Goal: Information Seeking & Learning: Learn about a topic

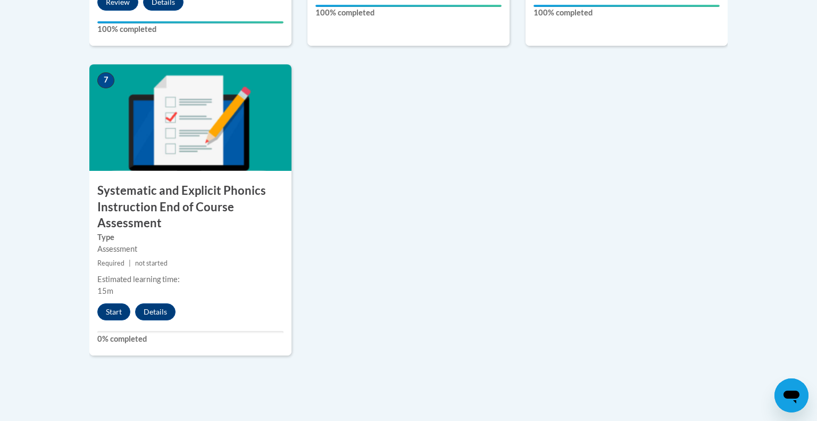
scroll to position [867, 0]
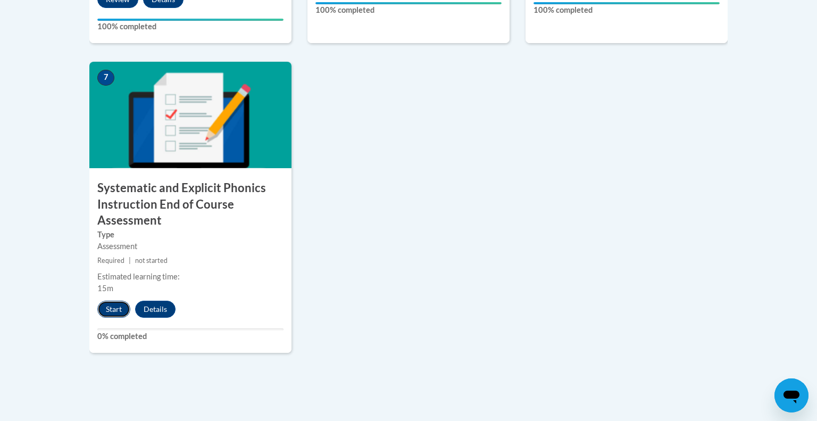
click at [120, 306] on button "Start" at bounding box center [113, 309] width 33 height 17
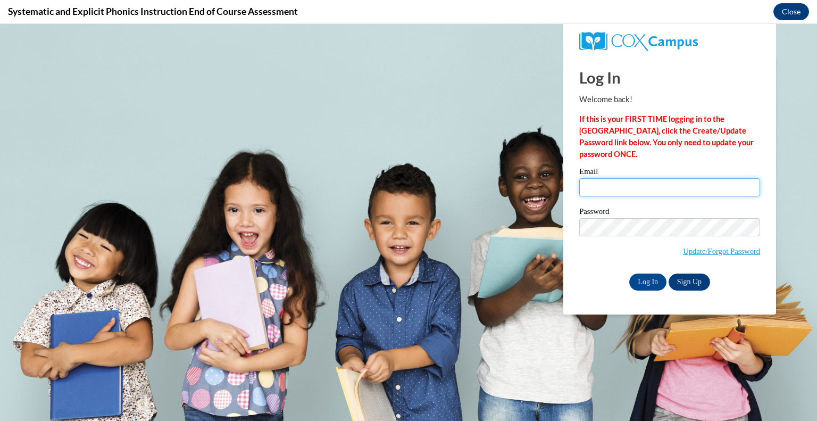
click at [608, 190] on input "Email" at bounding box center [669, 187] width 181 height 18
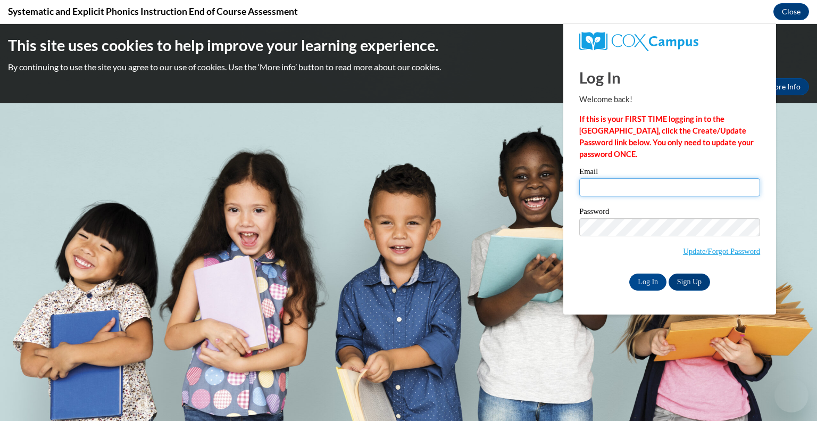
scroll to position [0, 0]
type input "[EMAIL_ADDRESS][DOMAIN_NAME]"
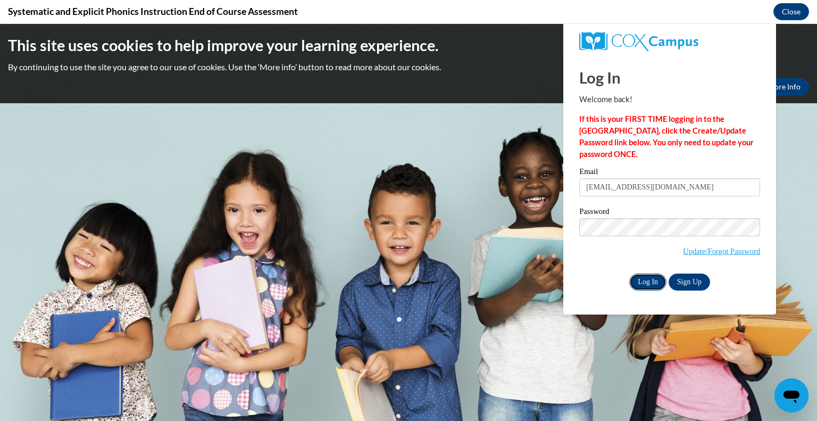
click at [646, 284] on input "Log In" at bounding box center [647, 281] width 37 height 17
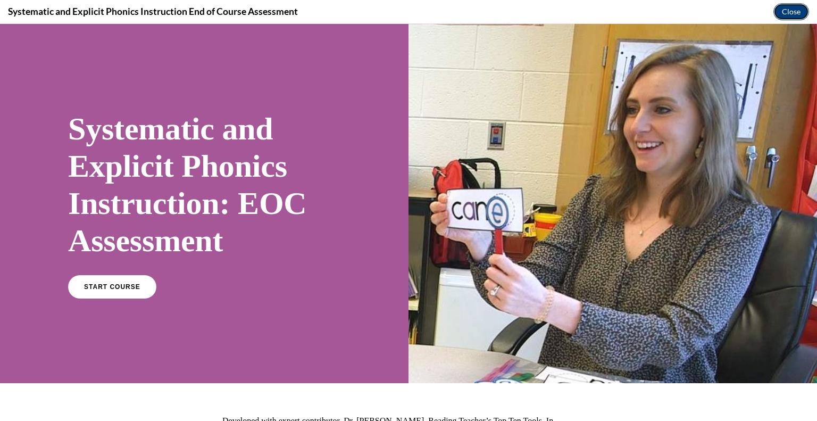
click at [790, 10] on button "Close" at bounding box center [792, 11] width 36 height 17
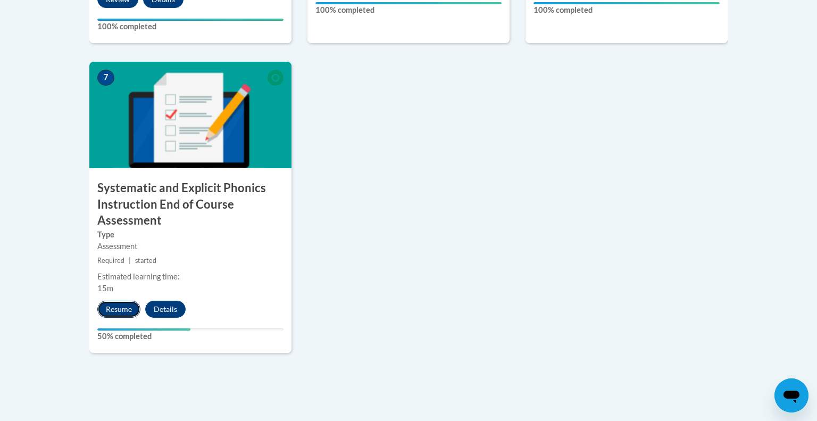
click at [124, 301] on button "Resume" at bounding box center [118, 309] width 43 height 17
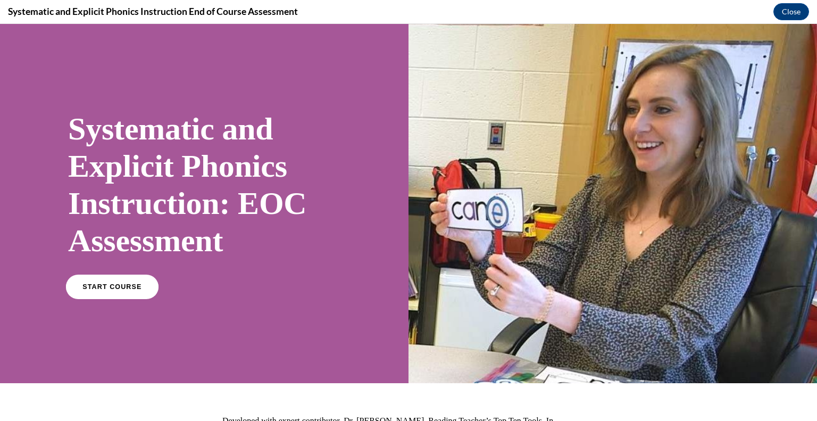
click at [122, 284] on span "START COURSE" at bounding box center [111, 287] width 59 height 8
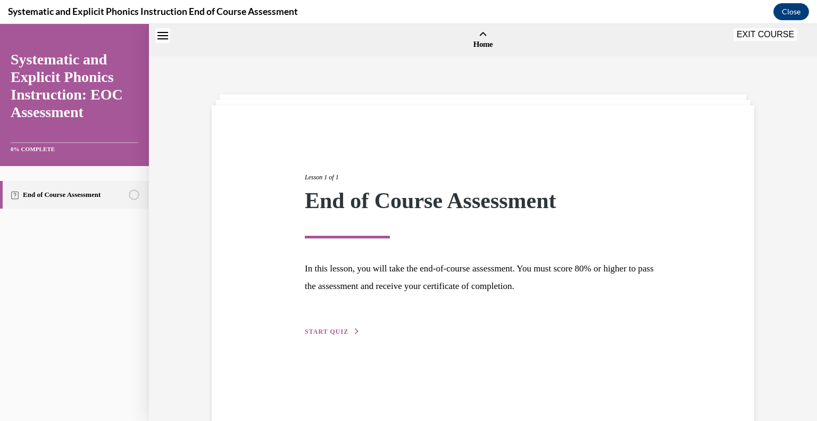
scroll to position [33, 0]
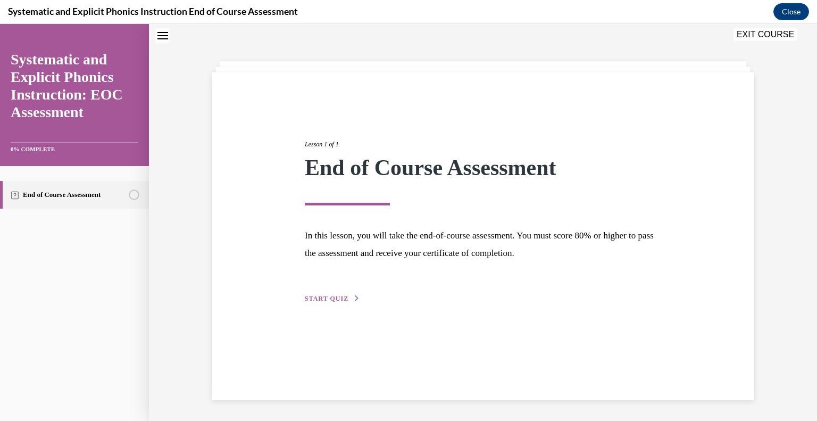
click at [336, 295] on span "START QUIZ" at bounding box center [327, 298] width 44 height 7
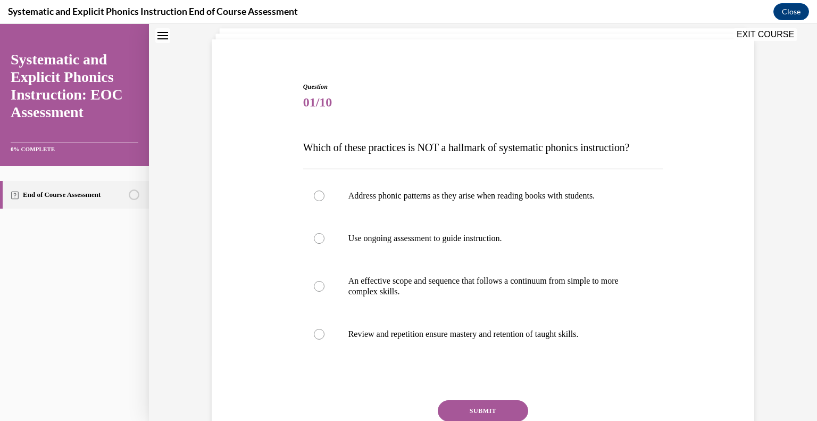
scroll to position [67, 0]
click at [394, 295] on p "An effective scope and sequence that follows a continuum from simple to more co…" at bounding box center [492, 285] width 288 height 21
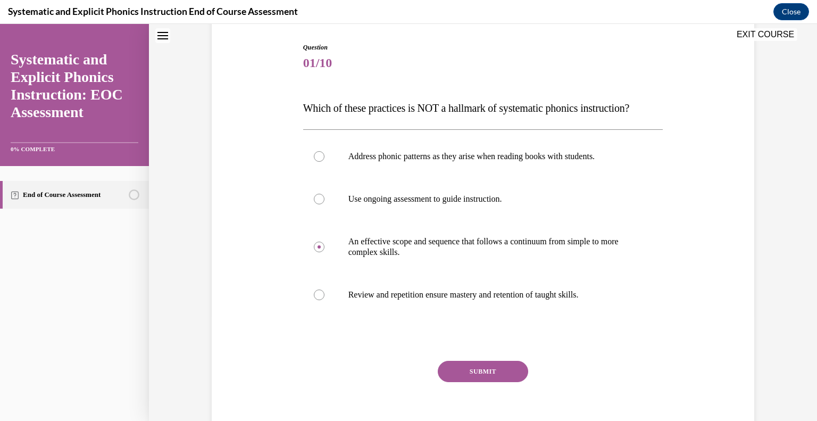
click at [488, 371] on button "SUBMIT" at bounding box center [483, 371] width 90 height 21
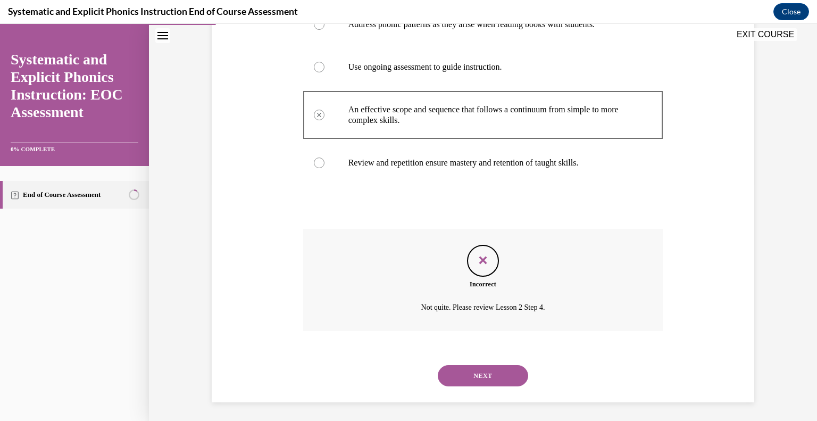
scroll to position [239, 0]
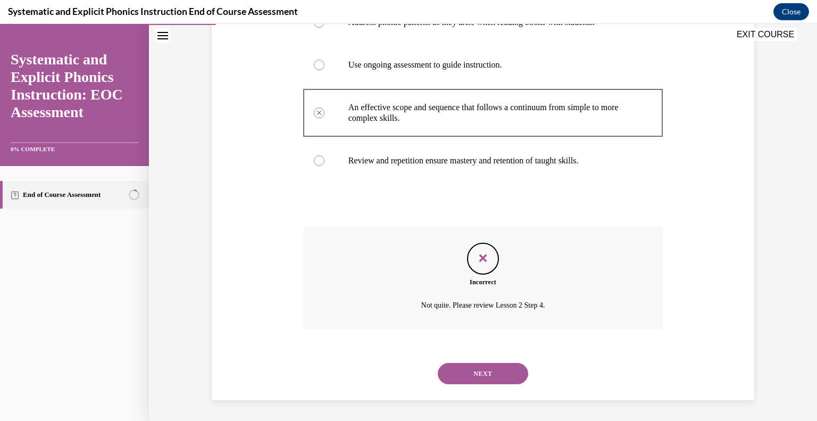
click at [485, 373] on button "NEXT" at bounding box center [483, 373] width 90 height 21
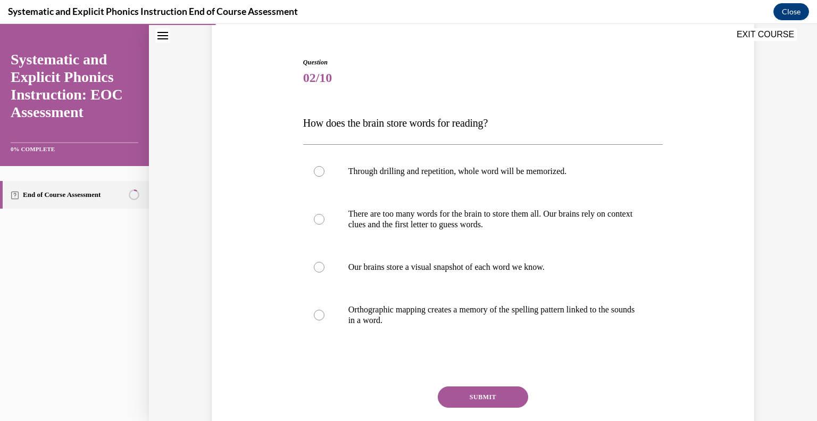
scroll to position [88, 0]
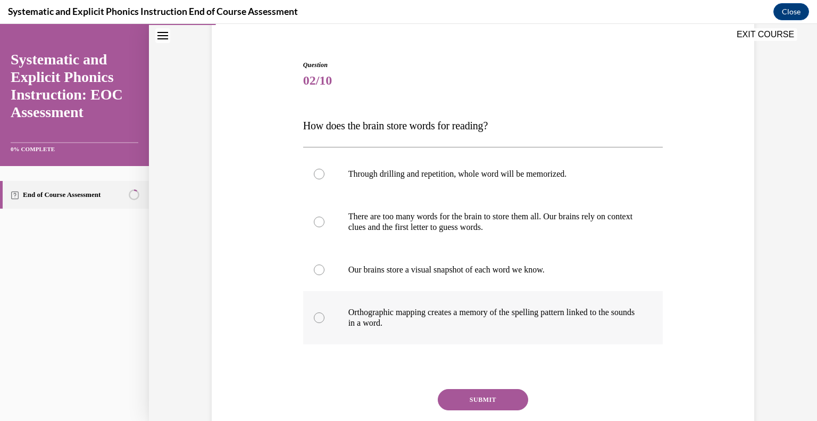
click at [398, 318] on p "Orthographic mapping creates a memory of the spelling pattern linked to the sou…" at bounding box center [492, 317] width 288 height 21
click at [496, 396] on button "SUBMIT" at bounding box center [483, 399] width 90 height 21
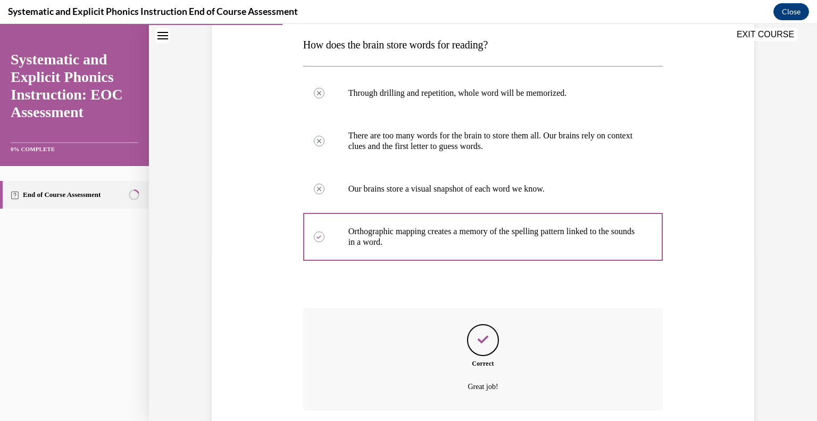
scroll to position [250, 0]
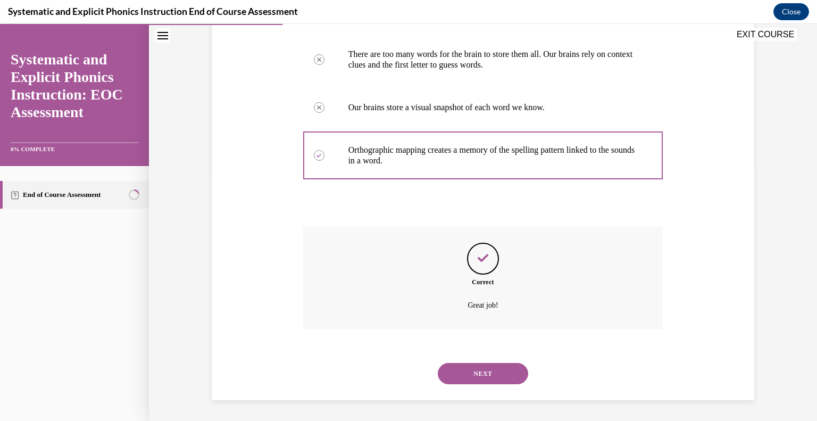
click at [486, 379] on button "NEXT" at bounding box center [483, 373] width 90 height 21
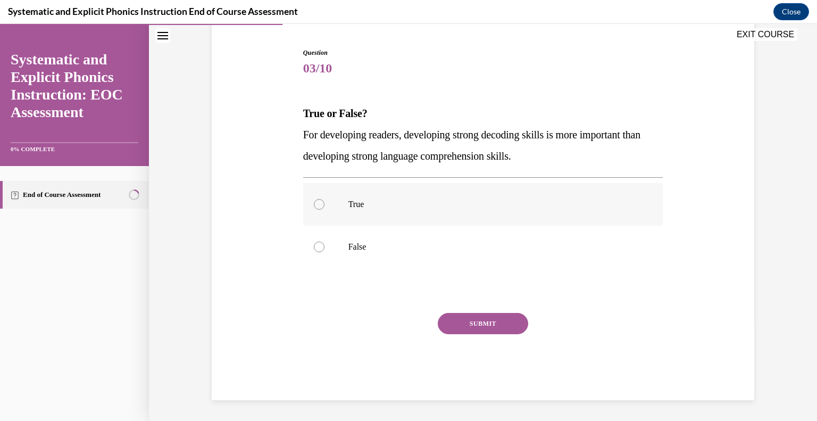
click at [346, 196] on div at bounding box center [483, 204] width 360 height 43
click at [503, 318] on button "SUBMIT" at bounding box center [483, 323] width 90 height 21
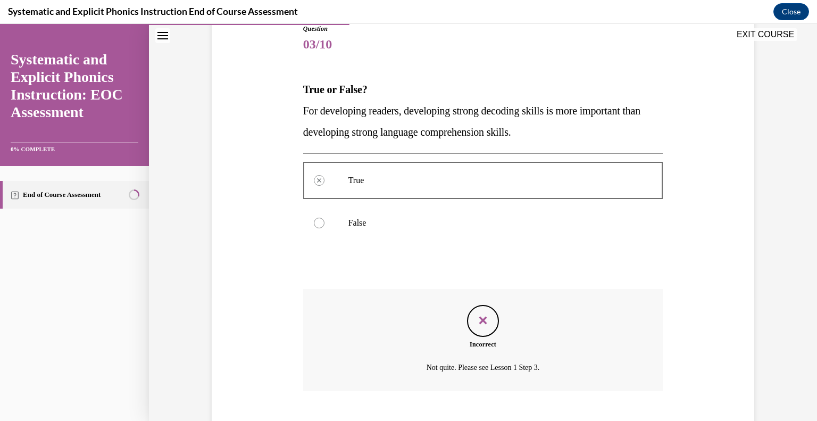
scroll to position [186, 0]
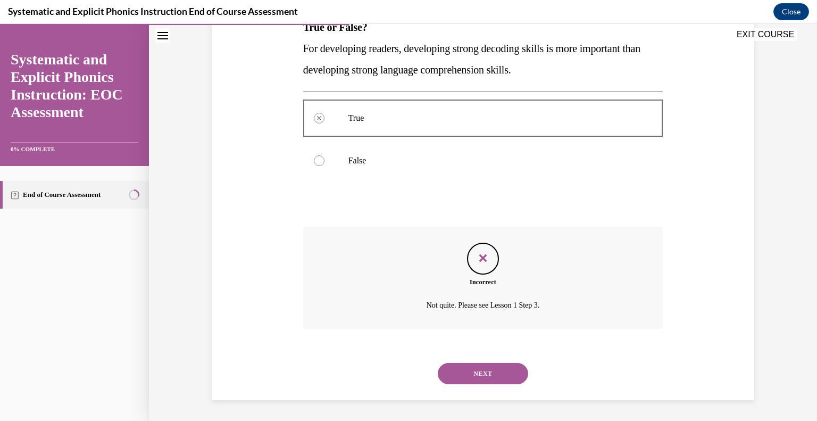
click at [494, 369] on button "NEXT" at bounding box center [483, 373] width 90 height 21
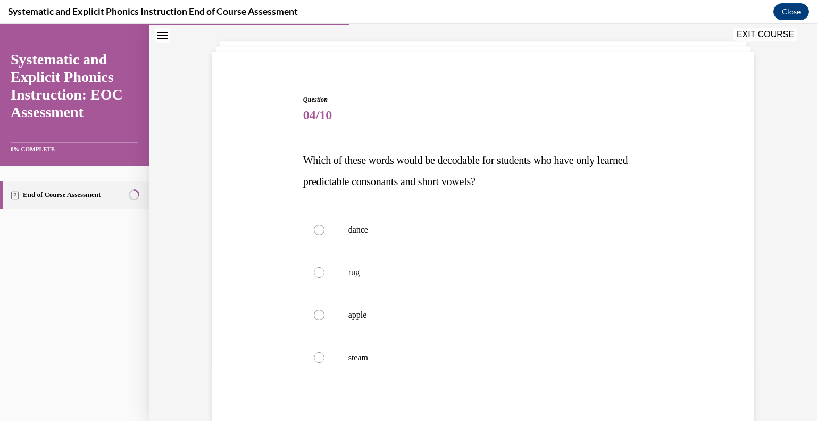
scroll to position [55, 0]
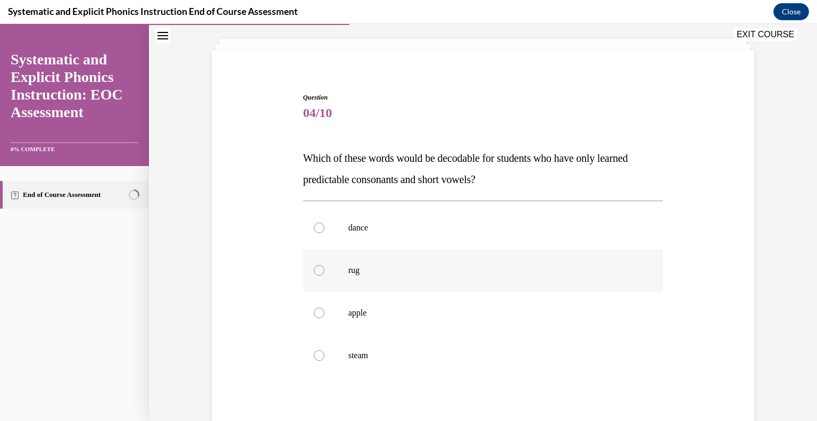
click at [427, 267] on p "rug" at bounding box center [492, 270] width 288 height 11
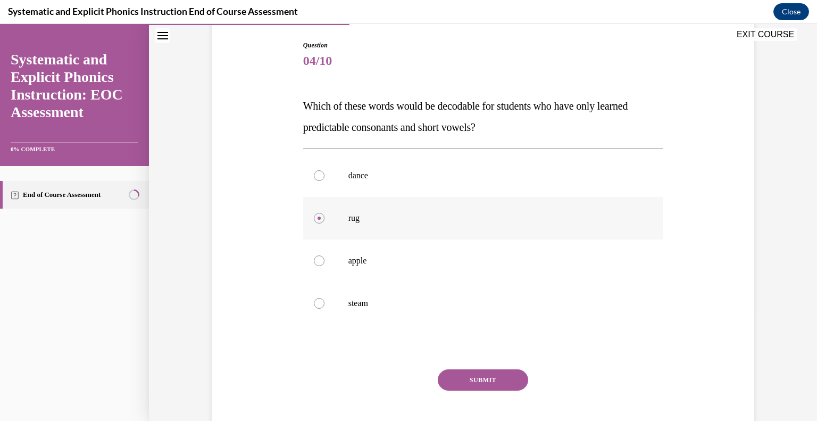
scroll to position [110, 0]
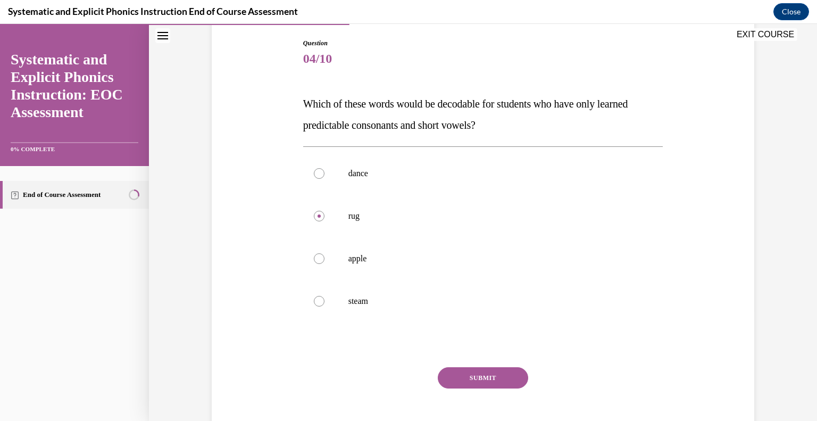
click at [477, 379] on button "SUBMIT" at bounding box center [483, 377] width 90 height 21
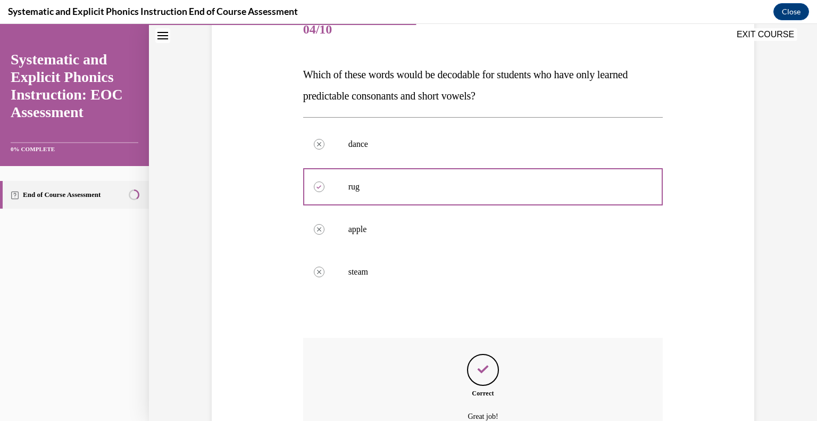
scroll to position [136, 0]
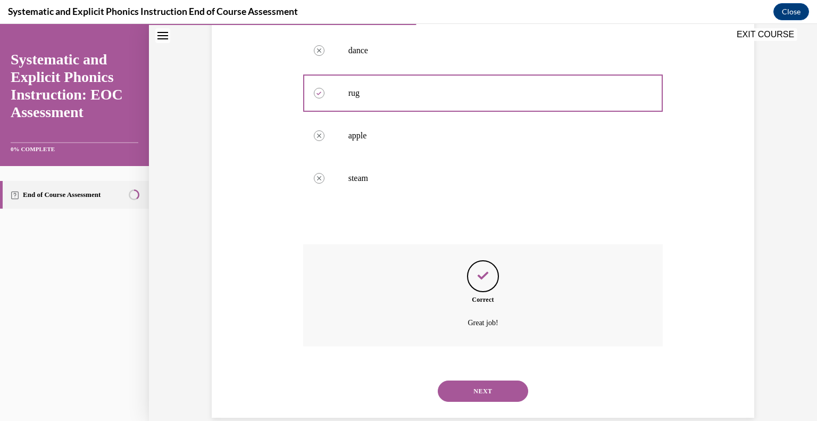
click at [479, 388] on button "NEXT" at bounding box center [483, 390] width 90 height 21
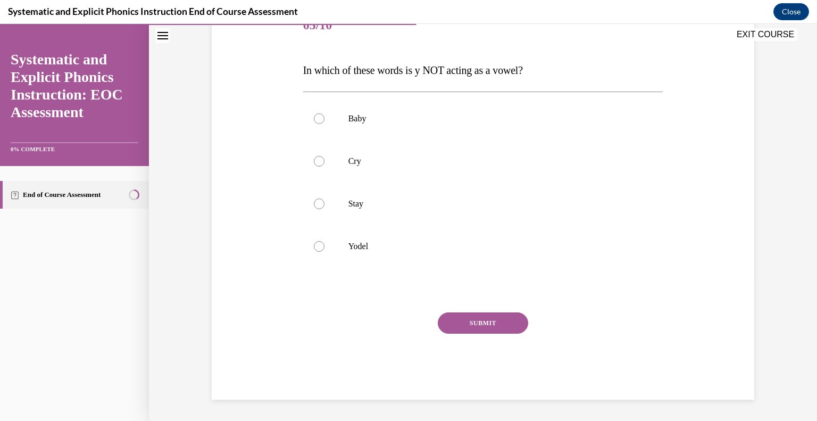
scroll to position [118, 0]
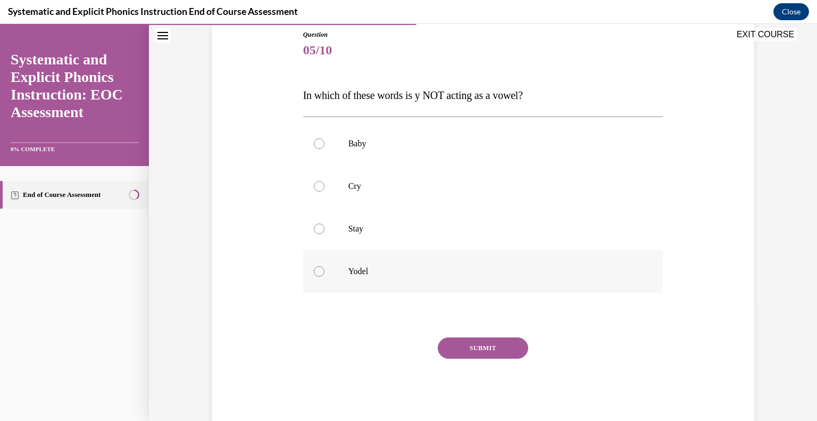
click at [377, 278] on div at bounding box center [483, 271] width 360 height 43
click at [462, 350] on button "SUBMIT" at bounding box center [483, 347] width 90 height 21
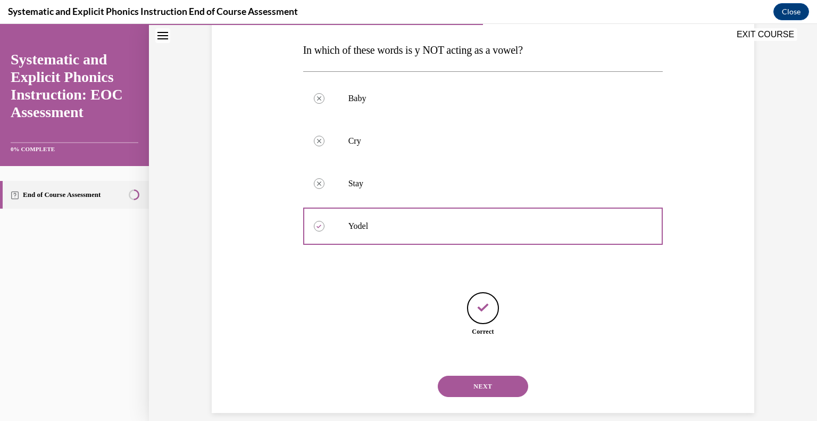
scroll to position [176, 0]
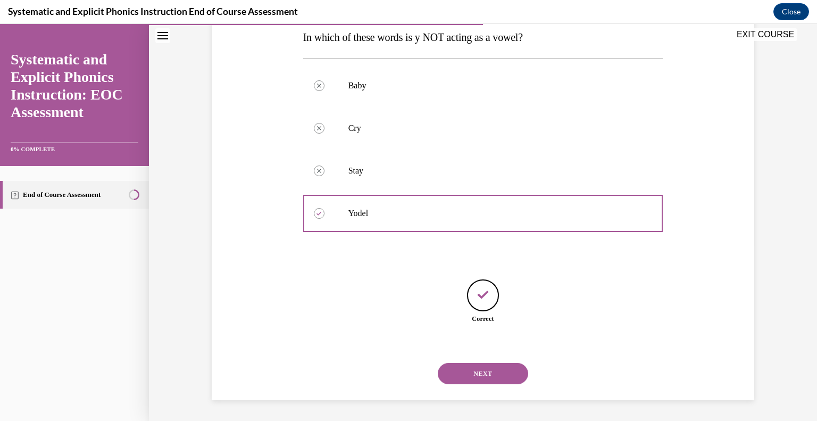
click at [480, 366] on button "NEXT" at bounding box center [483, 373] width 90 height 21
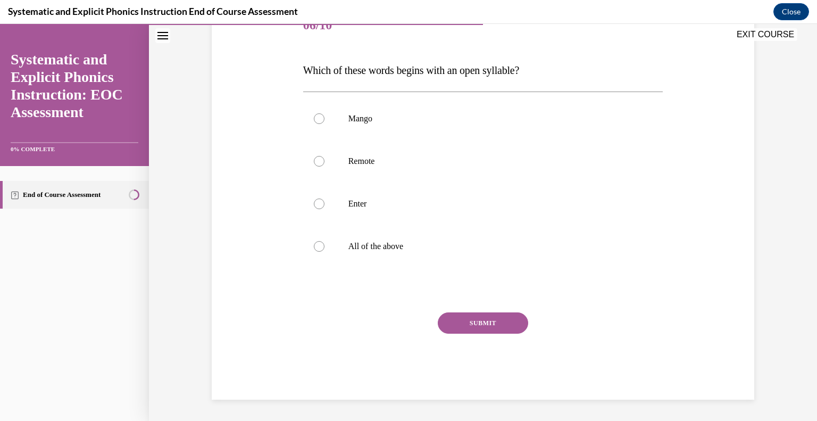
scroll to position [118, 0]
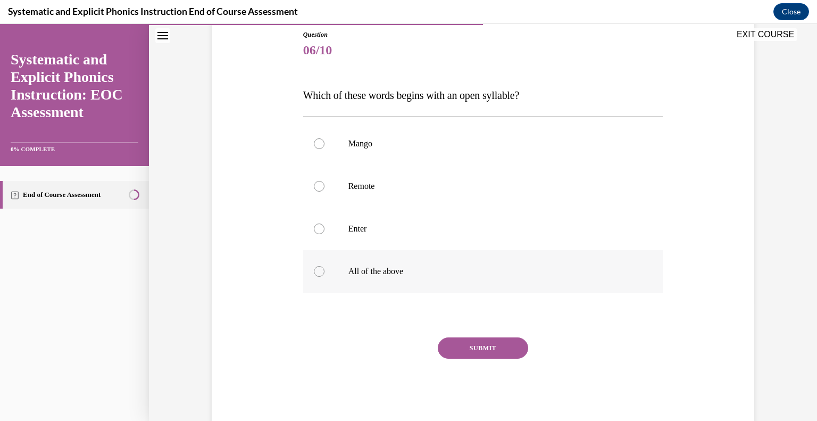
click at [386, 276] on p "All of the above" at bounding box center [492, 271] width 288 height 11
click at [464, 351] on button "SUBMIT" at bounding box center [483, 347] width 90 height 21
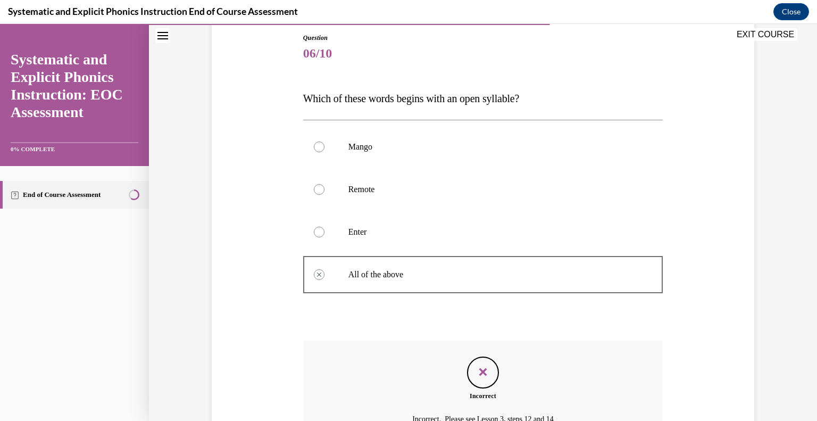
scroll to position [117, 0]
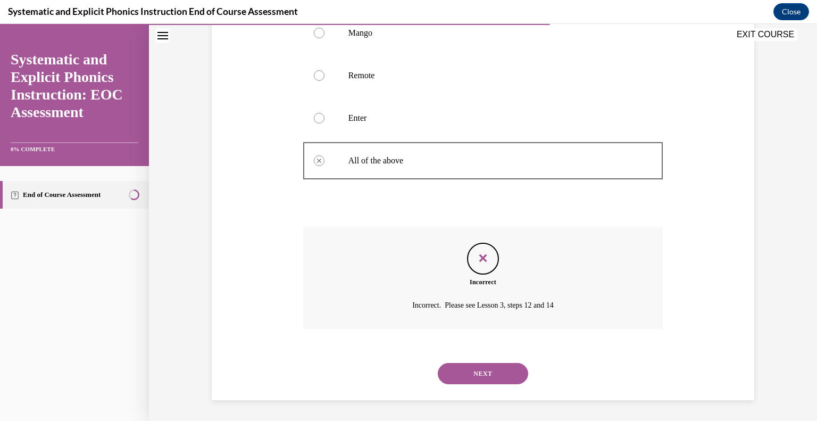
click at [473, 371] on button "NEXT" at bounding box center [483, 373] width 90 height 21
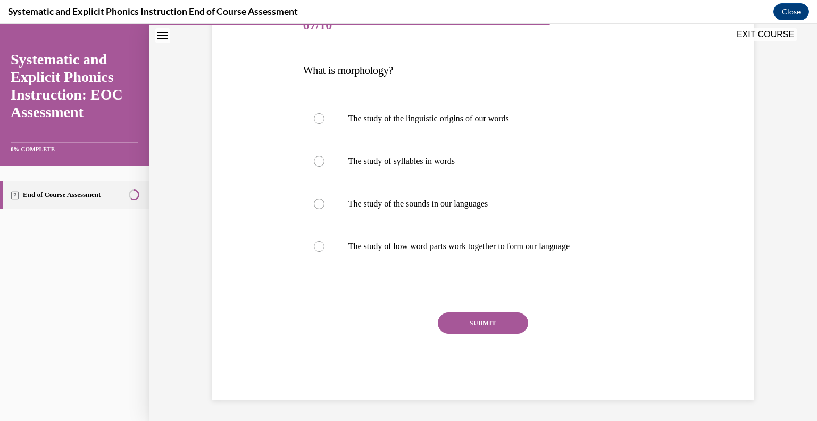
scroll to position [118, 0]
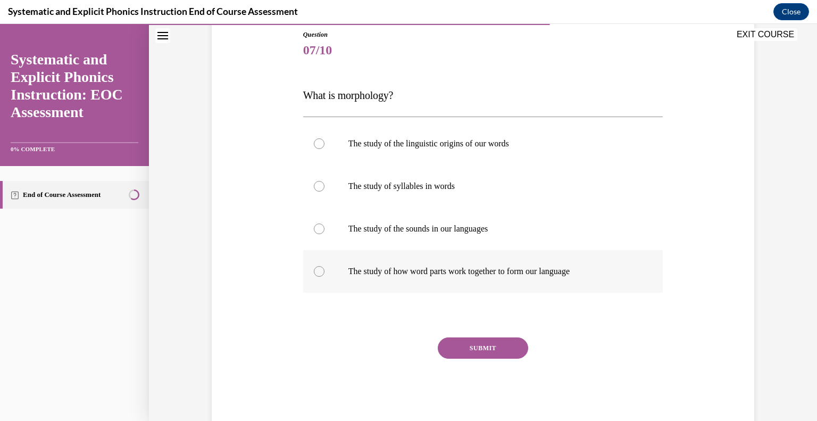
click at [425, 289] on div at bounding box center [483, 271] width 360 height 43
click at [475, 361] on div "SUBMIT" at bounding box center [483, 363] width 360 height 53
click at [474, 351] on button "SUBMIT" at bounding box center [483, 347] width 90 height 21
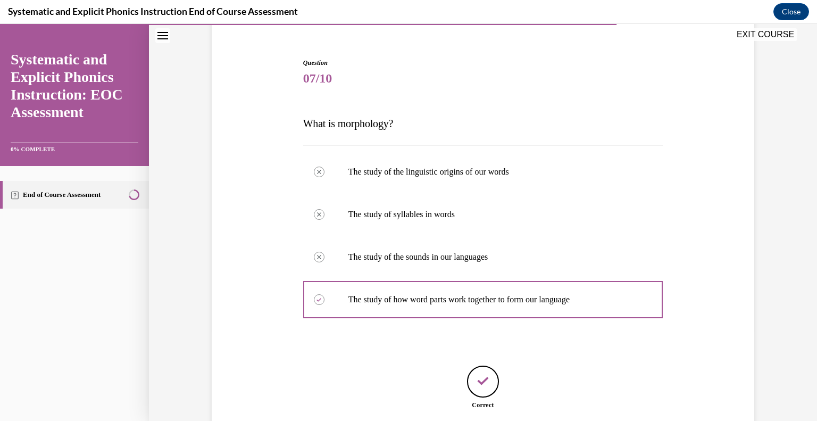
scroll to position [176, 0]
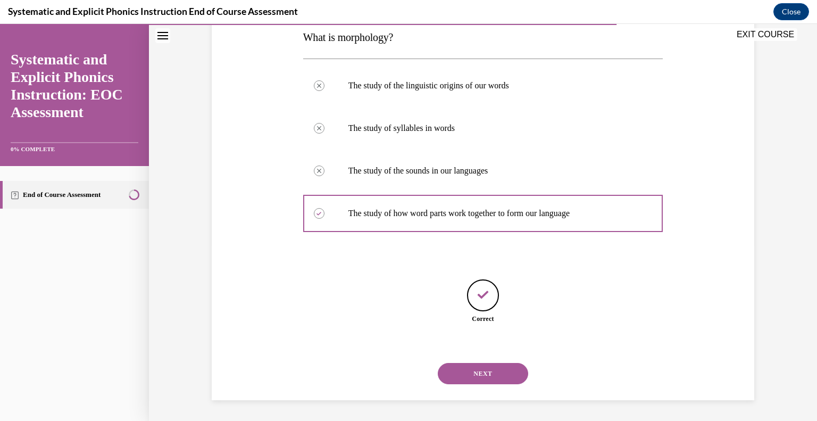
click at [499, 375] on button "NEXT" at bounding box center [483, 373] width 90 height 21
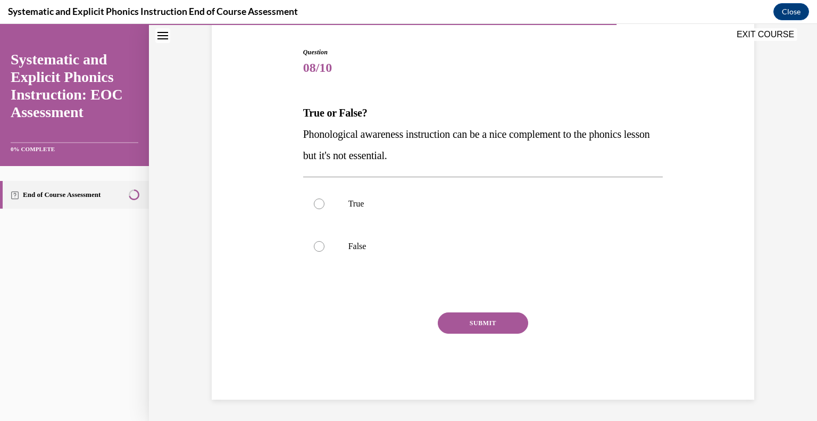
scroll to position [100, 0]
click at [365, 251] on p "False" at bounding box center [492, 247] width 288 height 11
click at [476, 321] on button "SUBMIT" at bounding box center [483, 323] width 90 height 21
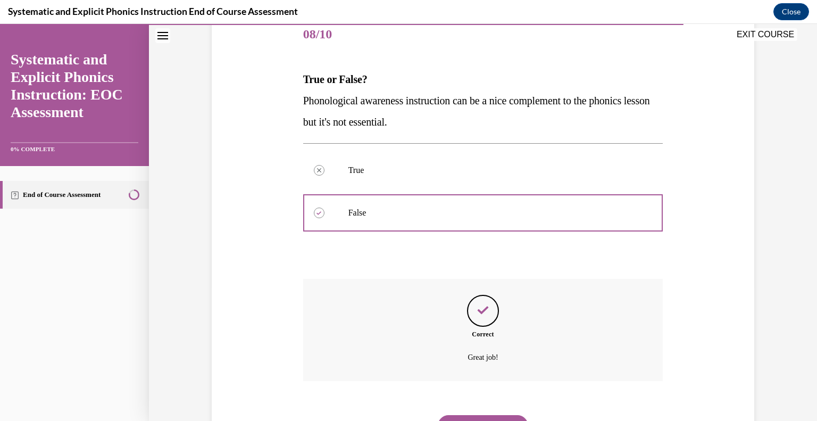
scroll to position [186, 0]
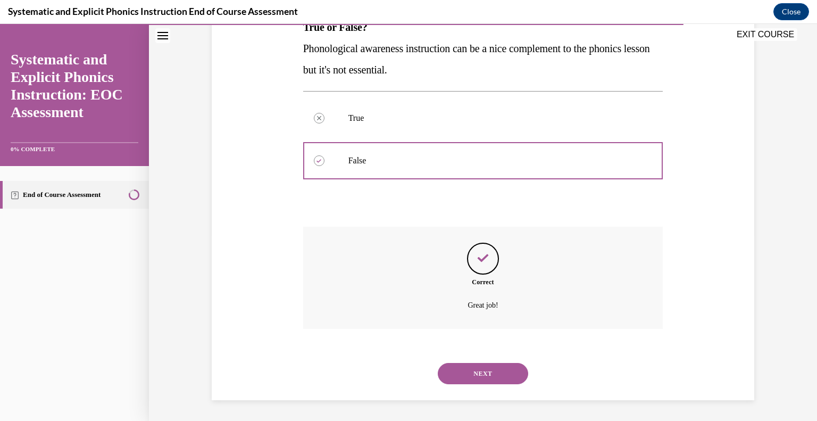
click at [494, 366] on button "NEXT" at bounding box center [483, 373] width 90 height 21
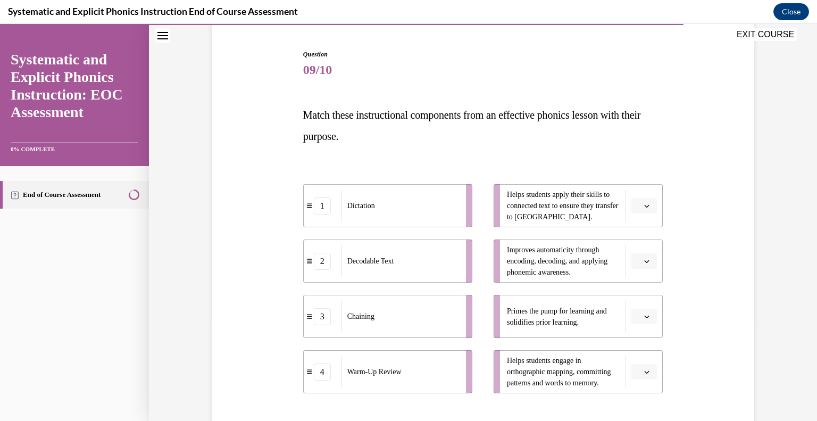
scroll to position [98, 0]
click at [648, 371] on icon "button" at bounding box center [646, 372] width 5 height 5
click at [640, 289] on div "1" at bounding box center [643, 283] width 27 height 21
click at [644, 204] on icon "button" at bounding box center [646, 206] width 5 height 5
click at [640, 264] on div "2" at bounding box center [643, 271] width 27 height 21
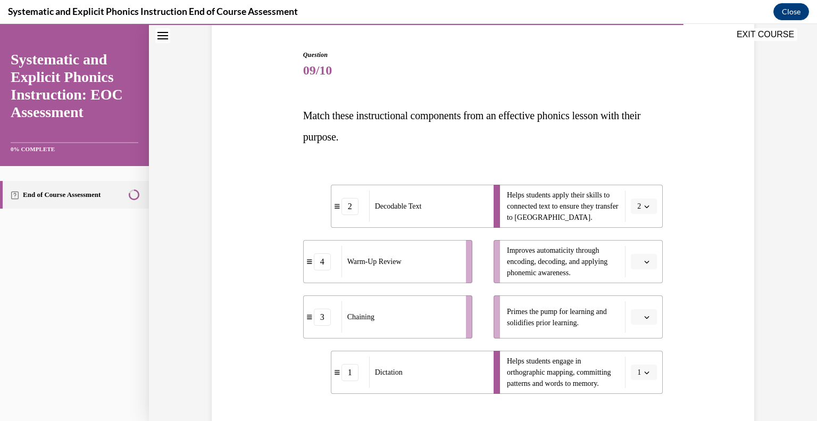
click at [641, 258] on button "button" at bounding box center [644, 262] width 26 height 16
click at [645, 346] on div "3" at bounding box center [643, 348] width 27 height 21
click at [649, 314] on icon "button" at bounding box center [646, 316] width 5 height 5
click at [639, 270] on span "3" at bounding box center [640, 271] width 4 height 9
click at [639, 256] on span "Please select an option" at bounding box center [639, 261] width 4 height 11
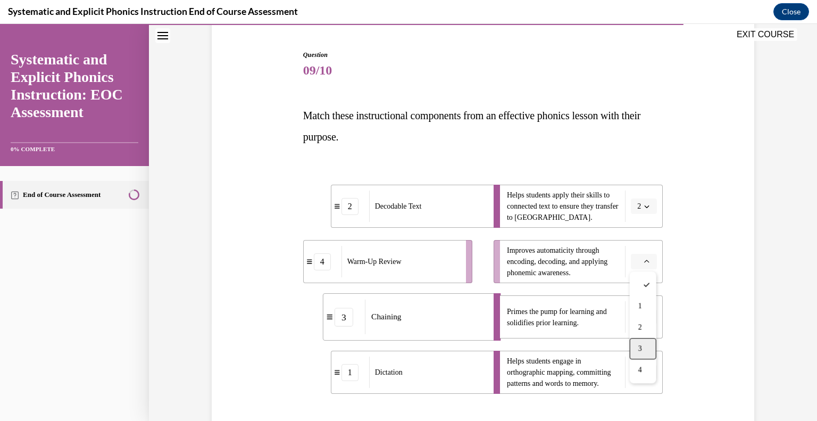
click at [645, 340] on div "3" at bounding box center [643, 348] width 27 height 21
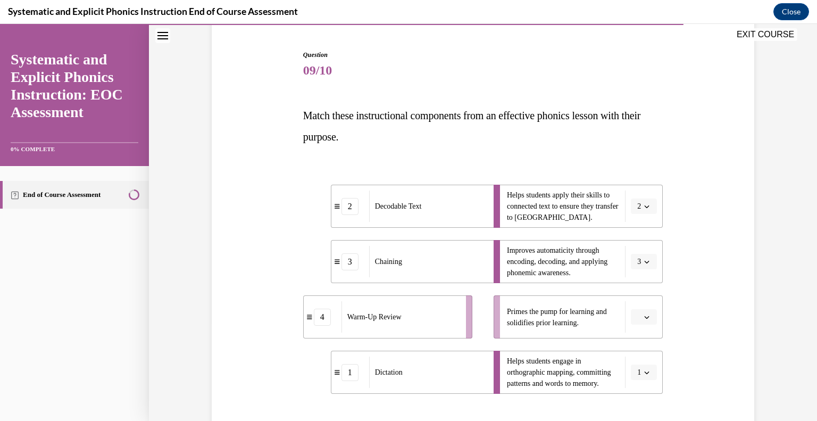
click at [648, 315] on icon "button" at bounding box center [646, 316] width 5 height 5
click at [645, 294] on div "4" at bounding box center [643, 292] width 27 height 21
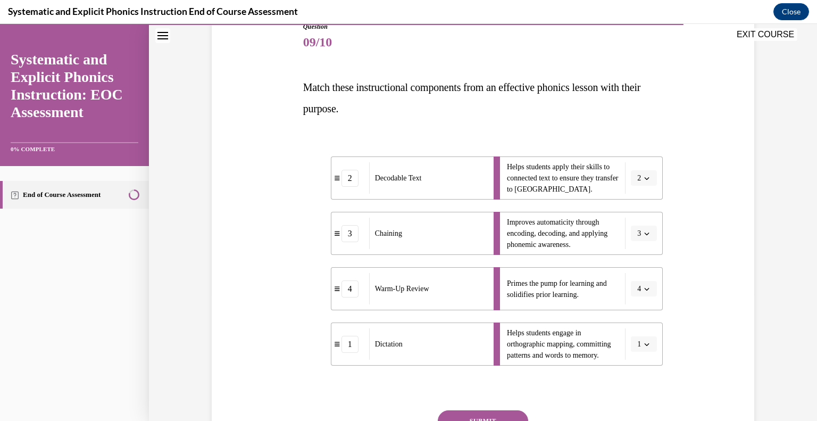
scroll to position [223, 0]
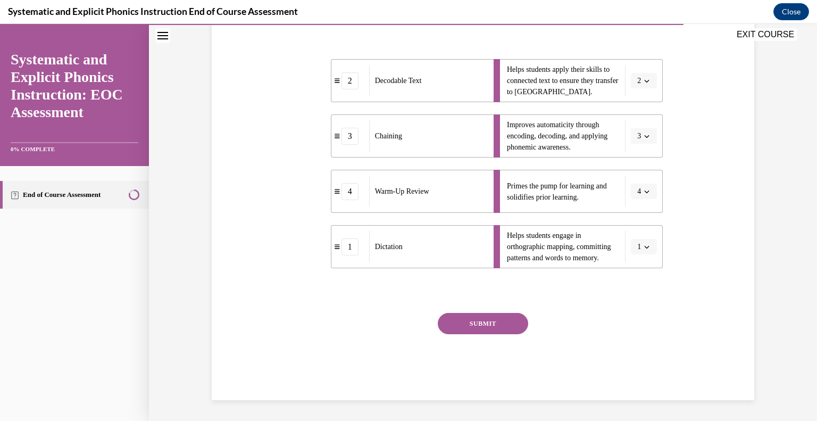
click at [504, 327] on button "SUBMIT" at bounding box center [483, 323] width 90 height 21
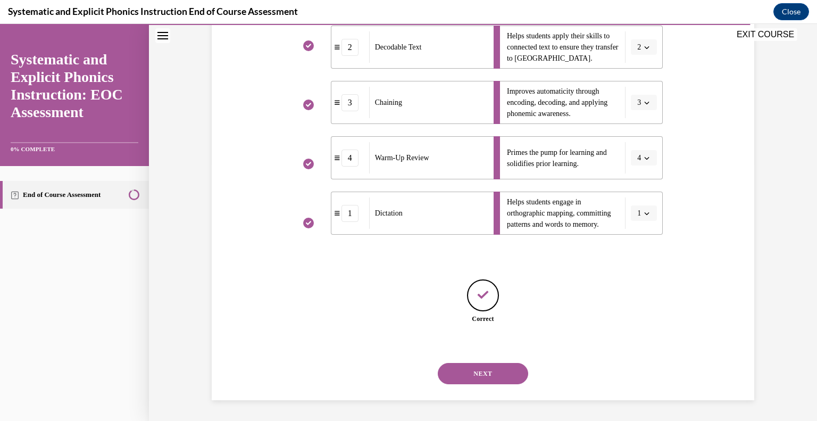
scroll to position [257, 0]
click at [504, 370] on button "NEXT" at bounding box center [483, 372] width 90 height 21
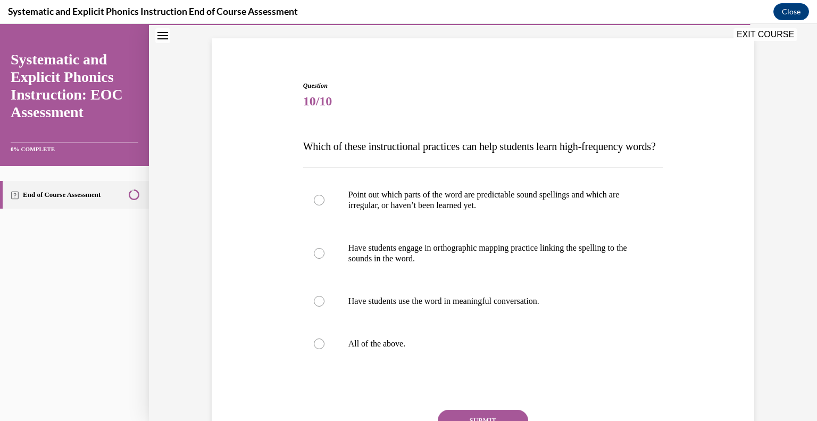
scroll to position [73, 0]
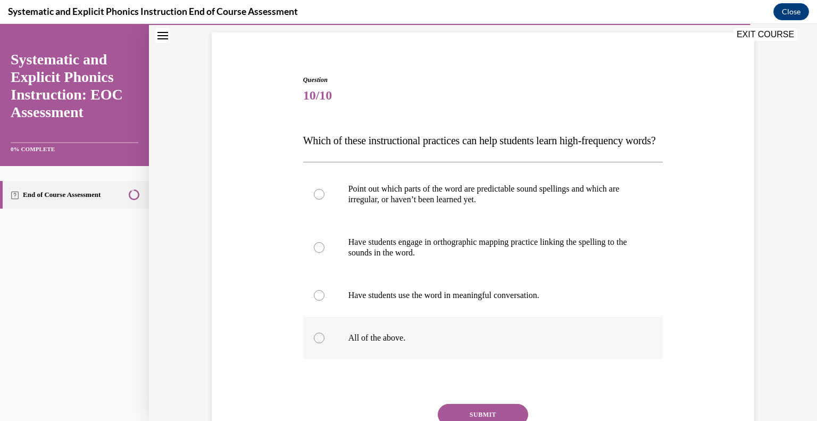
click at [429, 344] on div at bounding box center [483, 338] width 360 height 43
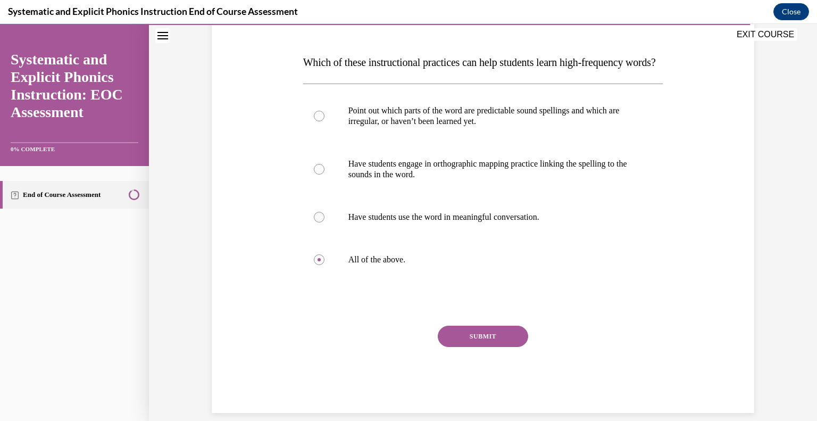
click at [461, 347] on button "SUBMIT" at bounding box center [483, 336] width 90 height 21
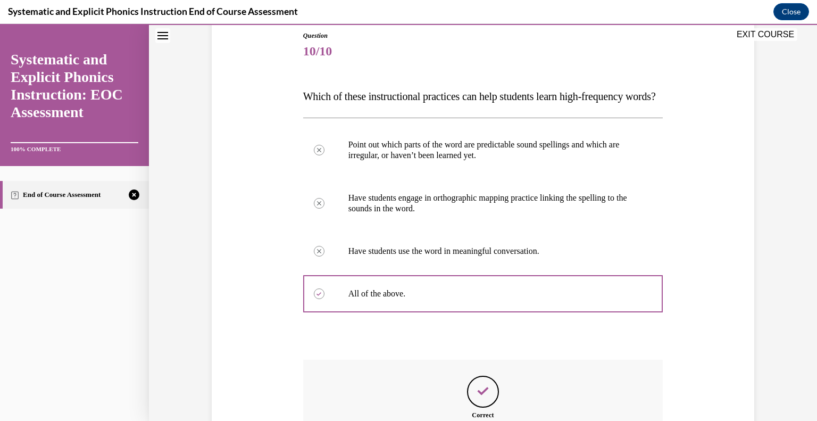
scroll to position [115, 0]
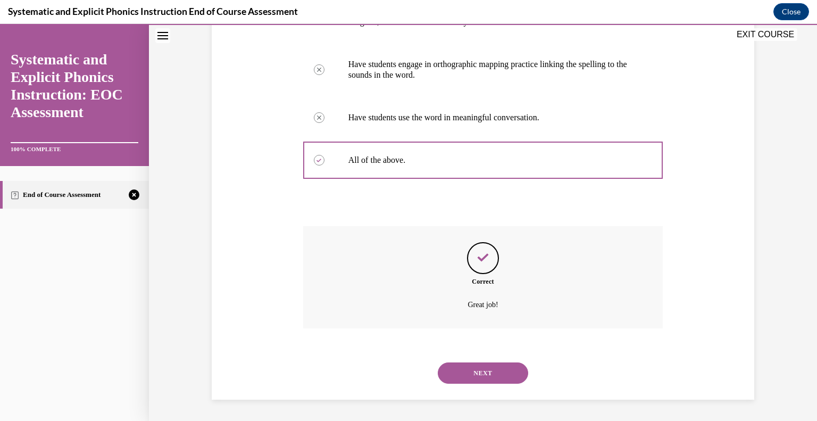
click at [465, 365] on button "NEXT" at bounding box center [483, 372] width 90 height 21
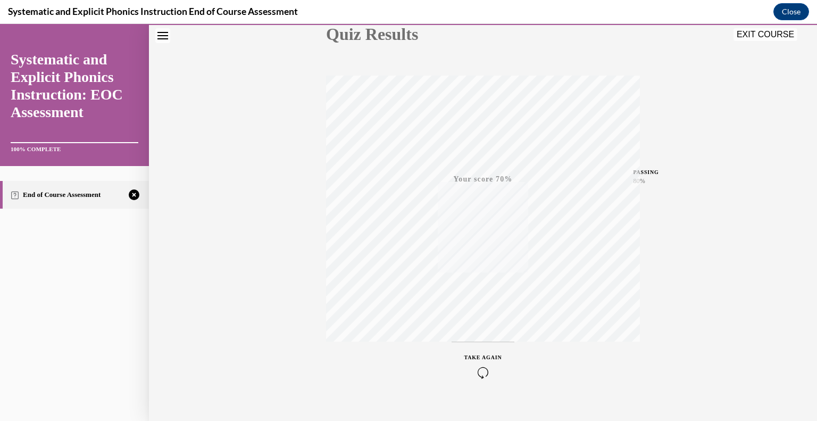
scroll to position [148, 0]
click at [485, 351] on icon "button" at bounding box center [483, 357] width 38 height 12
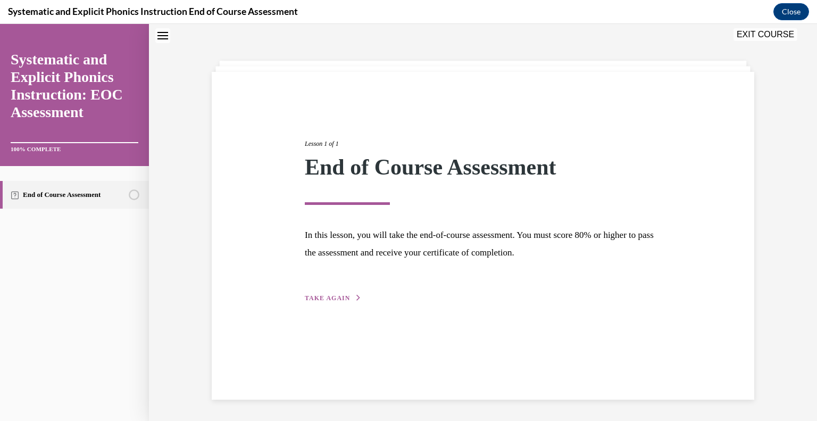
click at [325, 292] on div "Lesson 1 of 1 End of Course Assessment In this lesson, you will take the end-of…" at bounding box center [483, 208] width 372 height 189
click at [339, 297] on span "TAKE AGAIN" at bounding box center [327, 297] width 45 height 7
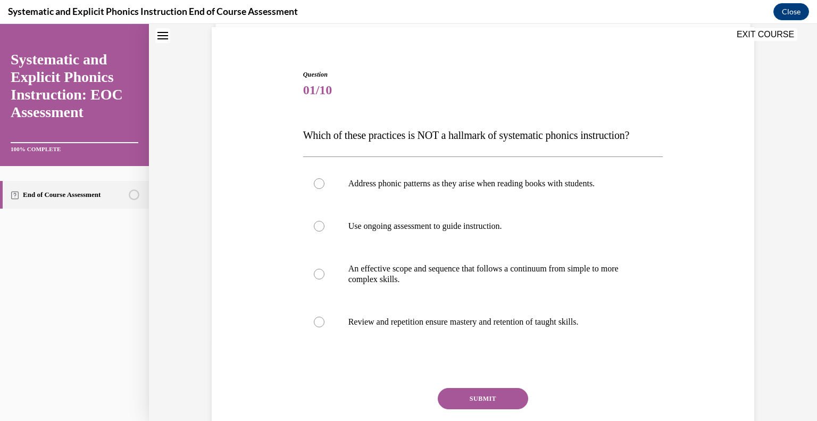
scroll to position [81, 0]
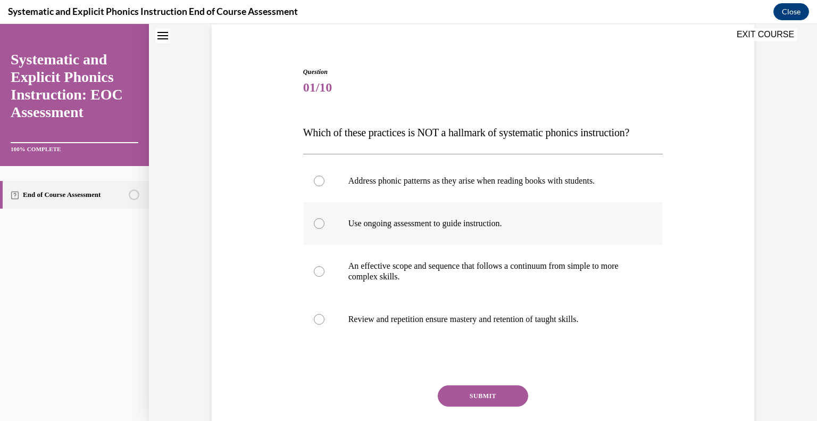
click at [429, 234] on div at bounding box center [483, 223] width 360 height 43
click at [487, 388] on button "SUBMIT" at bounding box center [483, 395] width 90 height 21
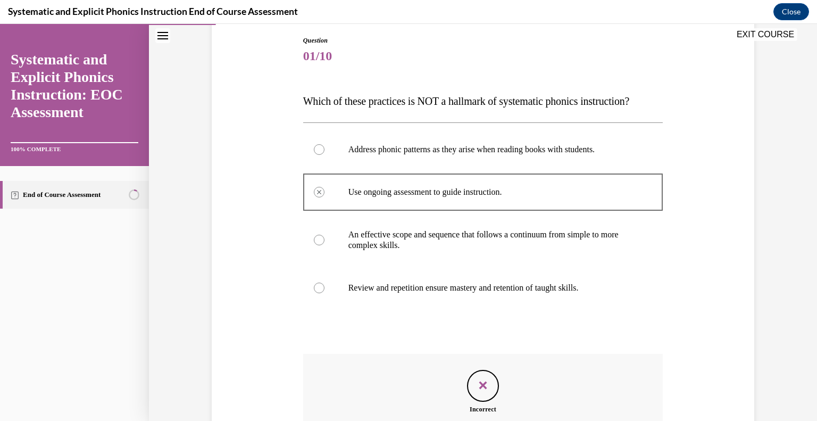
scroll to position [239, 0]
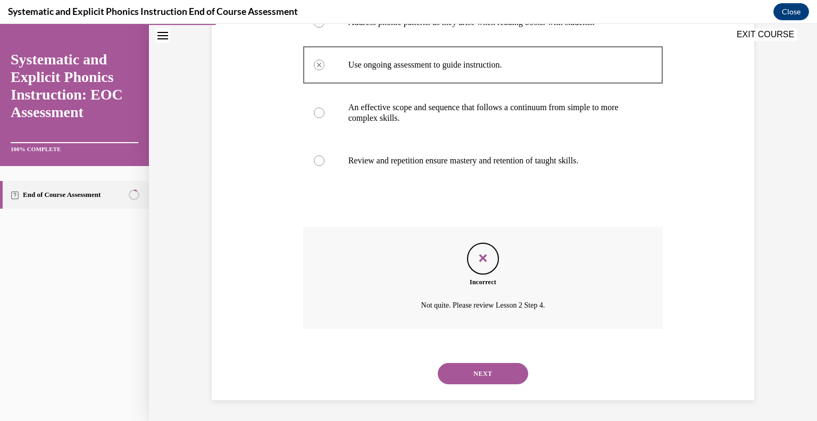
click at [488, 376] on button "NEXT" at bounding box center [483, 373] width 90 height 21
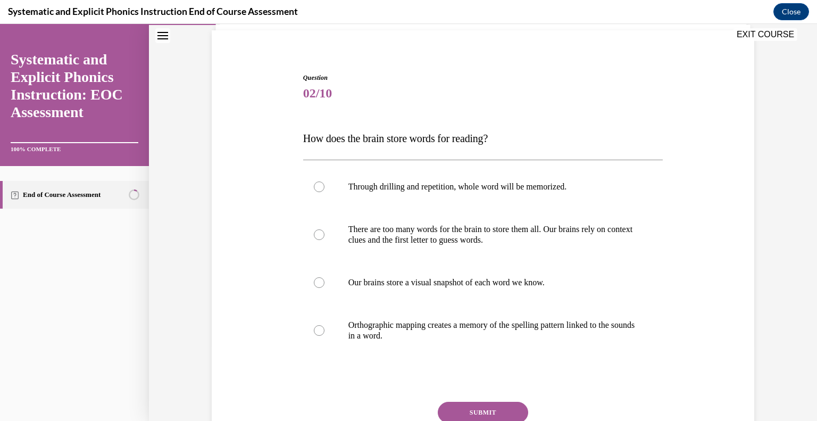
scroll to position [77, 0]
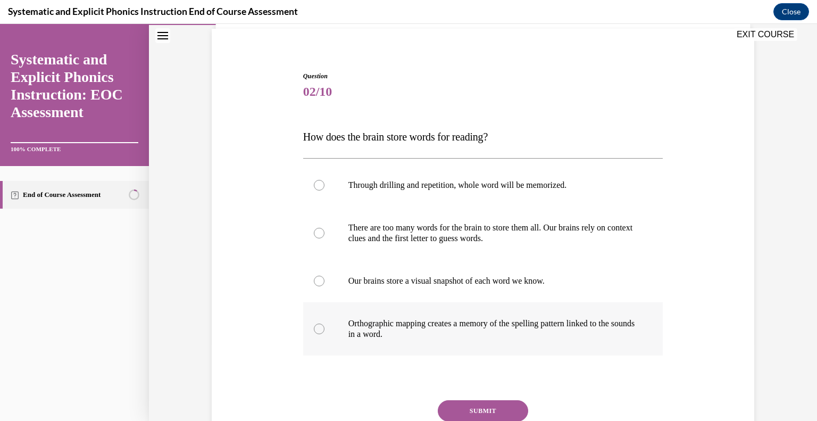
click at [422, 313] on div at bounding box center [483, 328] width 360 height 53
click at [493, 404] on button "SUBMIT" at bounding box center [483, 410] width 90 height 21
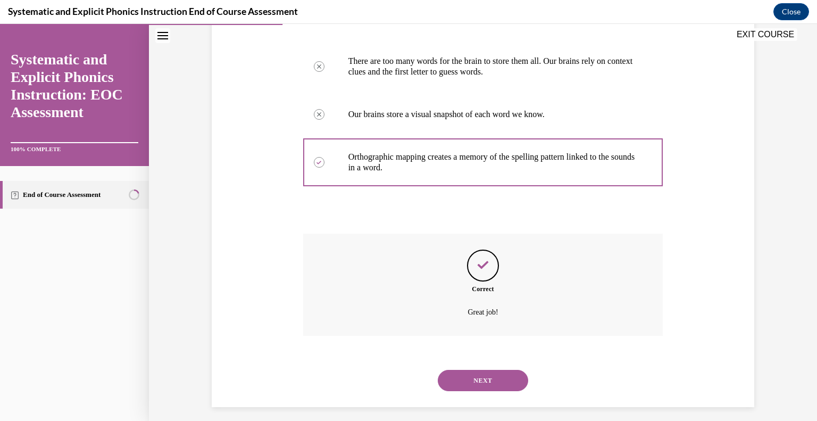
scroll to position [250, 0]
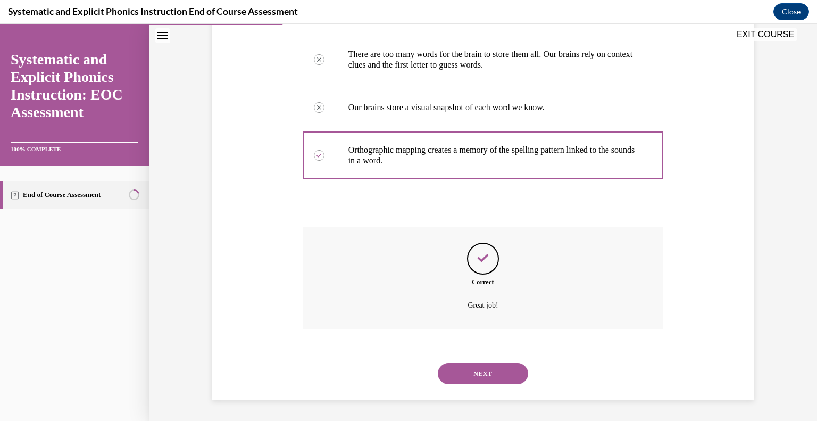
click at [481, 370] on button "NEXT" at bounding box center [483, 373] width 90 height 21
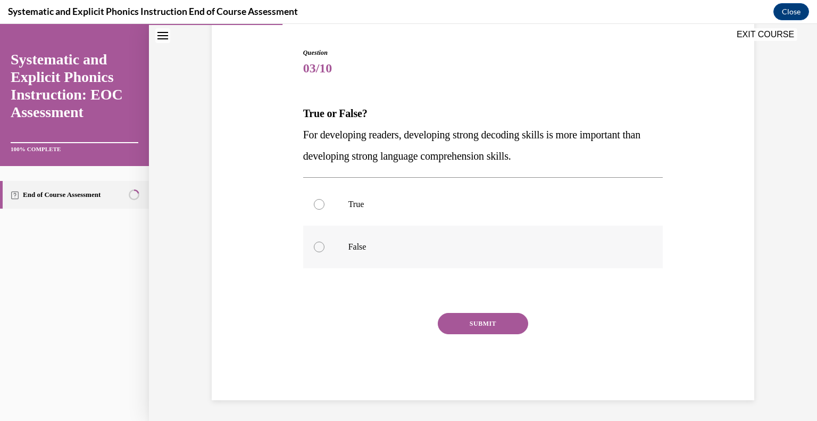
click at [395, 236] on div at bounding box center [483, 247] width 360 height 43
click at [471, 321] on button "SUBMIT" at bounding box center [483, 323] width 90 height 21
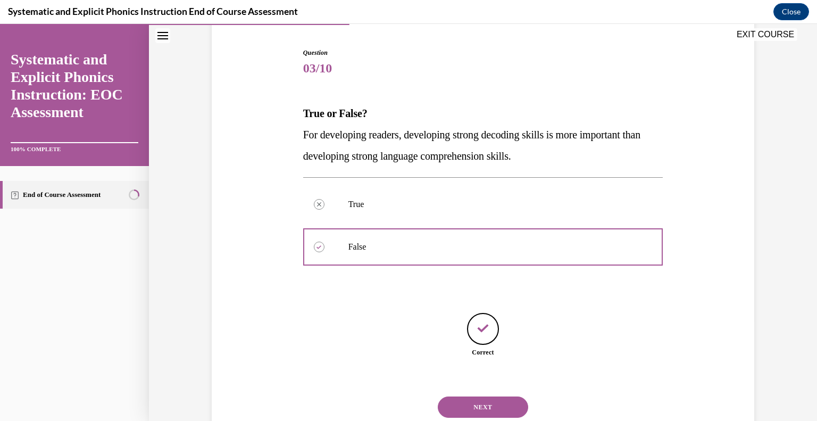
scroll to position [134, 0]
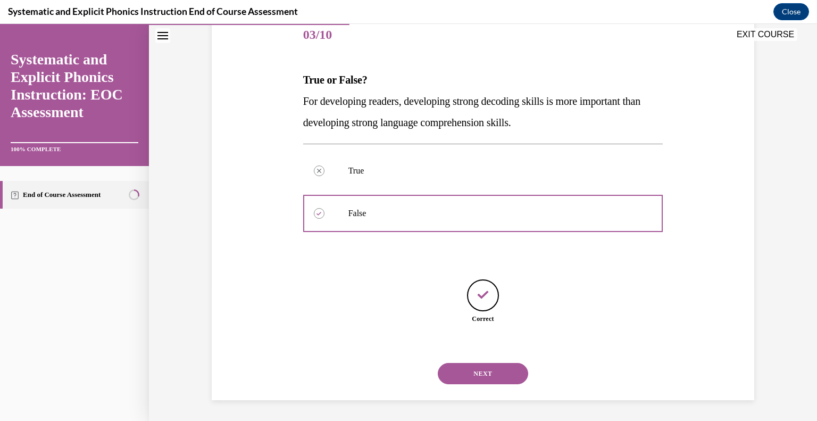
click at [496, 371] on button "NEXT" at bounding box center [483, 373] width 90 height 21
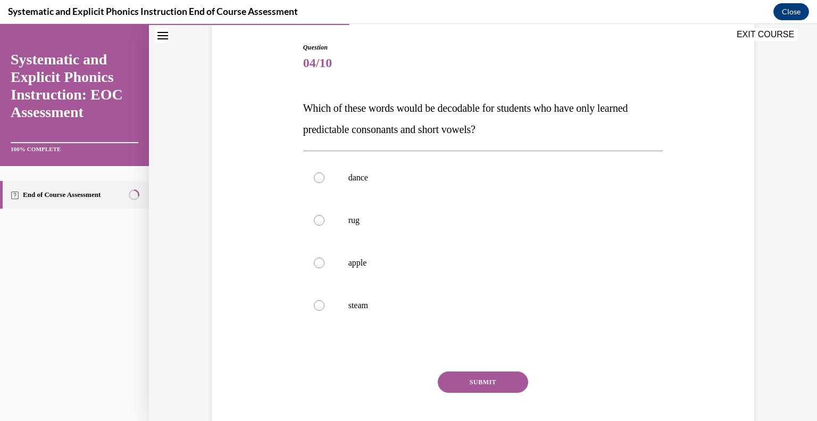
scroll to position [107, 0]
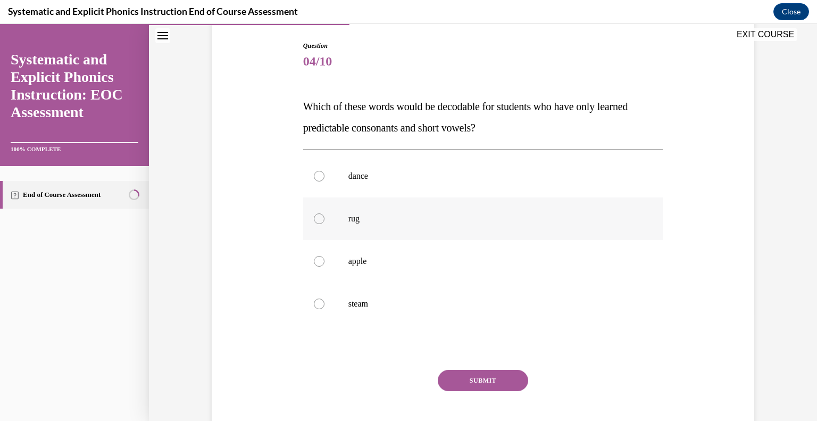
click at [360, 227] on div at bounding box center [483, 218] width 360 height 43
click at [494, 385] on button "SUBMIT" at bounding box center [483, 380] width 90 height 21
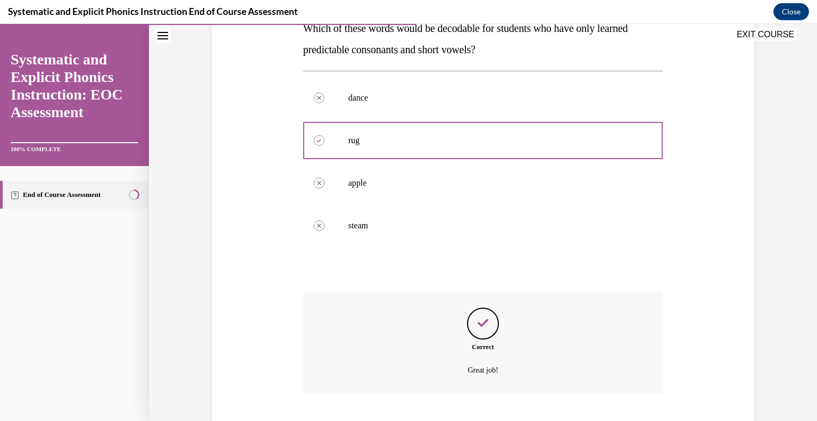
scroll to position [250, 0]
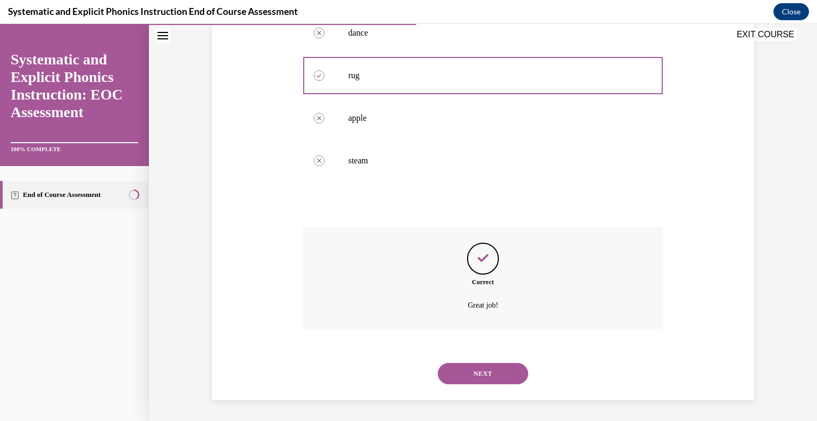
click at [494, 375] on button "NEXT" at bounding box center [483, 373] width 90 height 21
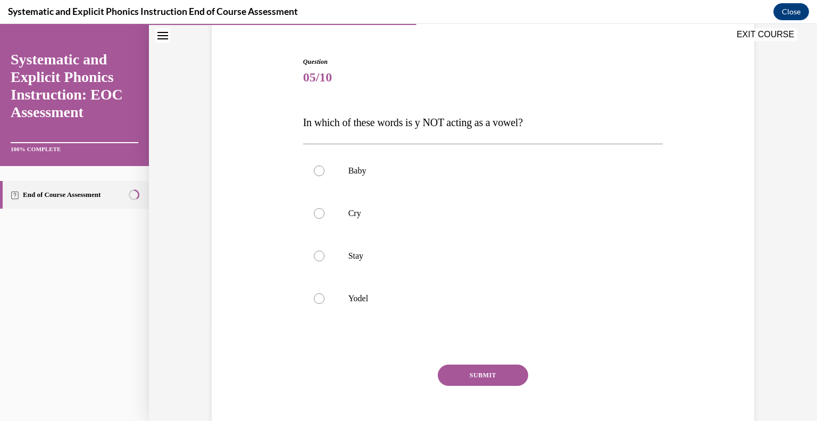
scroll to position [87, 0]
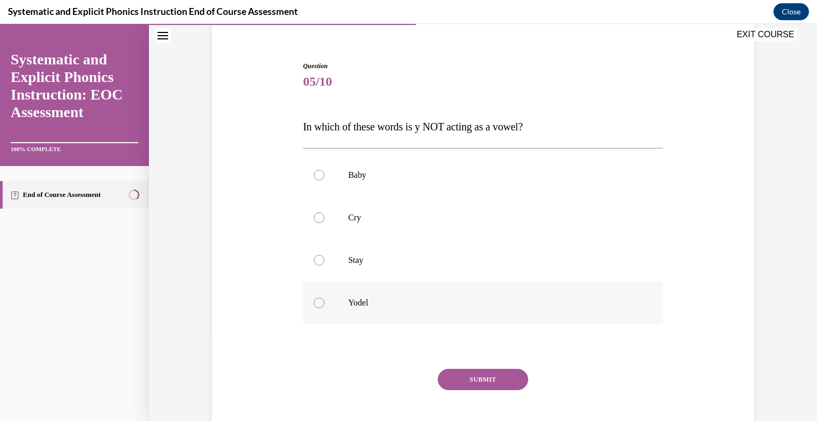
click at [366, 289] on div at bounding box center [483, 302] width 360 height 43
click at [477, 381] on button "SUBMIT" at bounding box center [483, 379] width 90 height 21
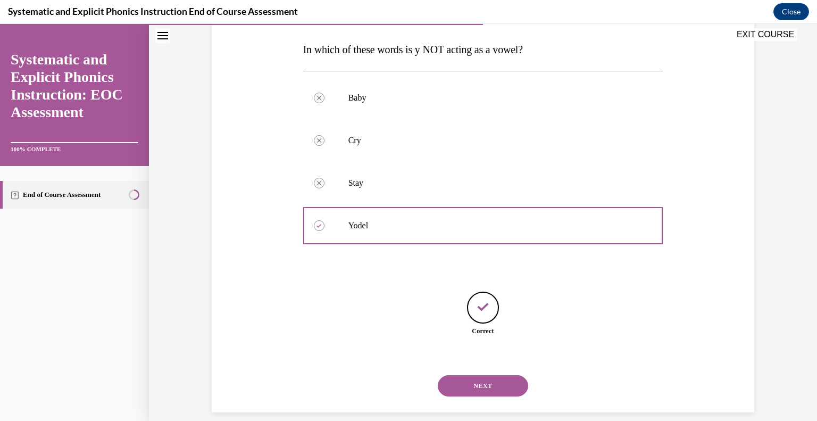
scroll to position [176, 0]
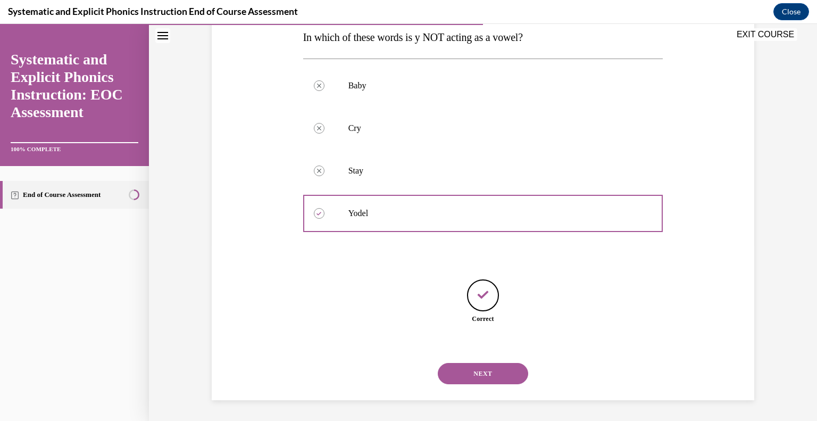
click at [484, 373] on button "NEXT" at bounding box center [483, 373] width 90 height 21
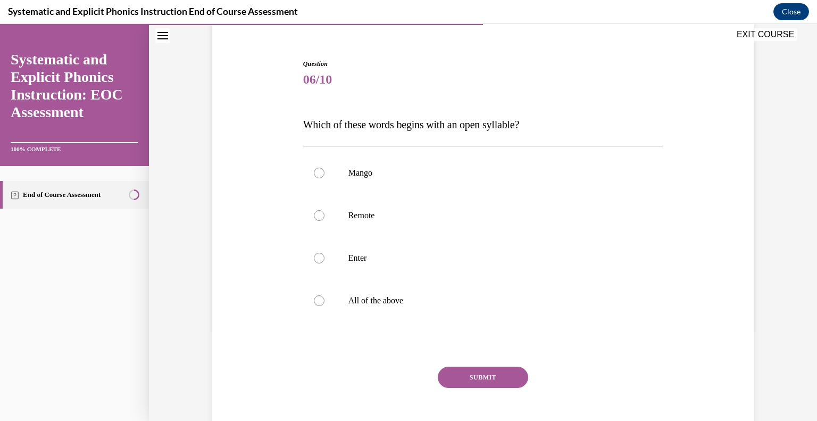
scroll to position [93, 0]
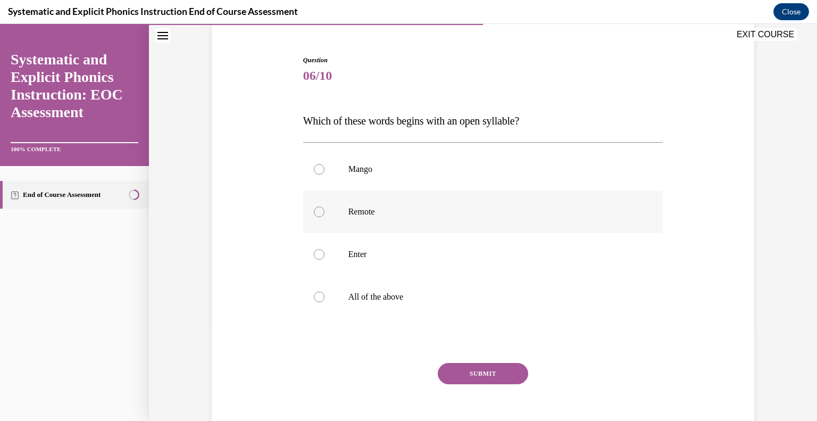
click at [439, 219] on div at bounding box center [483, 211] width 360 height 43
click at [504, 370] on button "SUBMIT" at bounding box center [483, 373] width 90 height 21
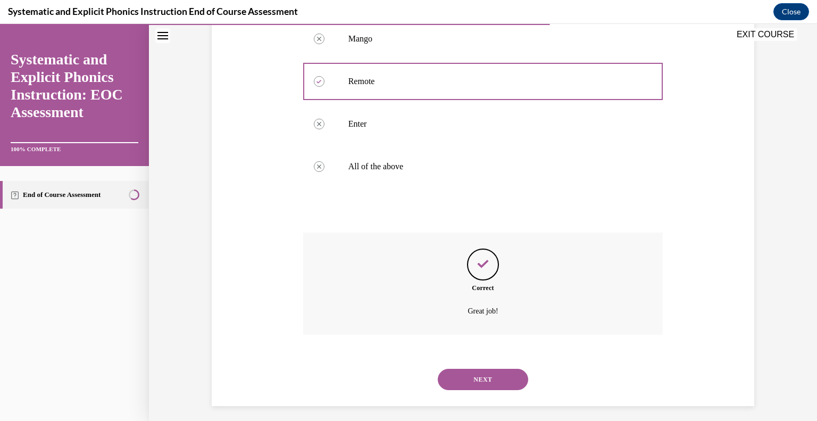
scroll to position [229, 0]
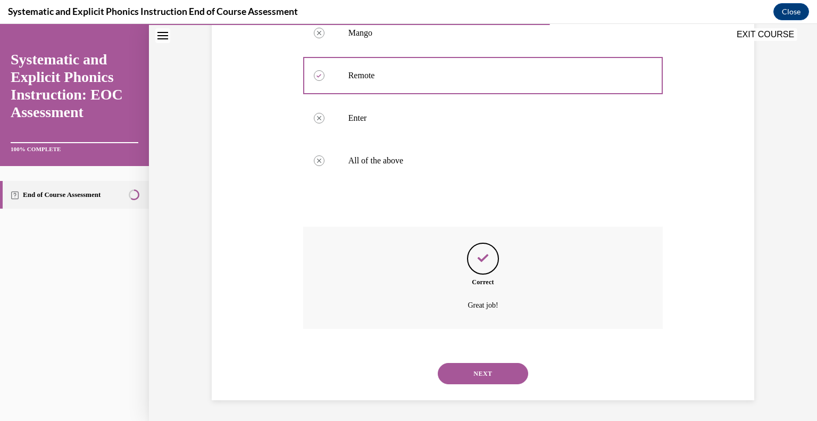
click at [497, 371] on button "NEXT" at bounding box center [483, 373] width 90 height 21
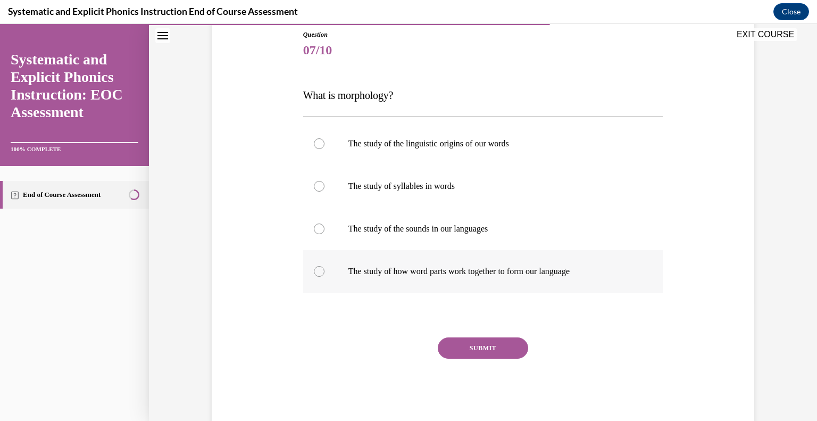
click at [458, 276] on div at bounding box center [483, 271] width 360 height 43
click at [484, 337] on button "SUBMIT" at bounding box center [483, 347] width 90 height 21
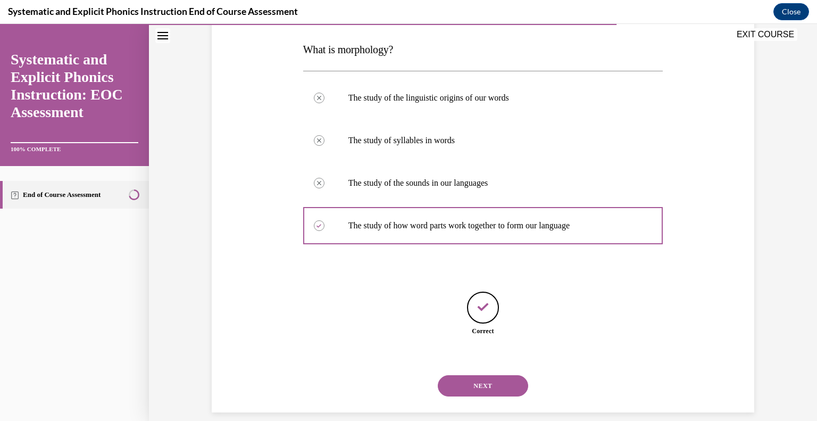
scroll to position [176, 0]
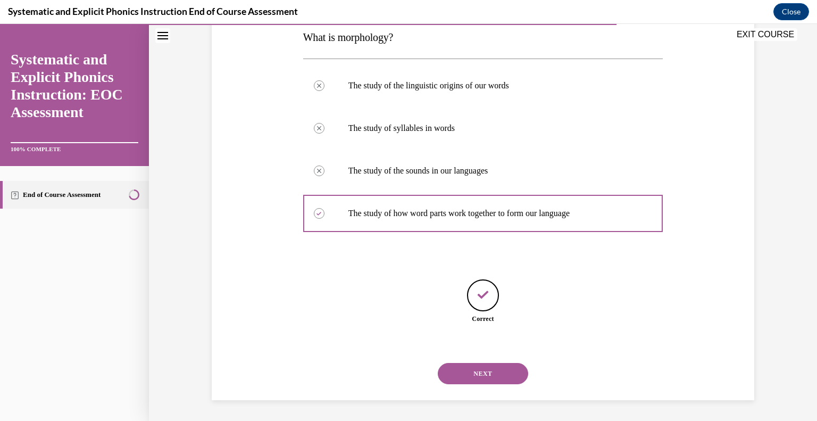
click at [493, 366] on button "NEXT" at bounding box center [483, 373] width 90 height 21
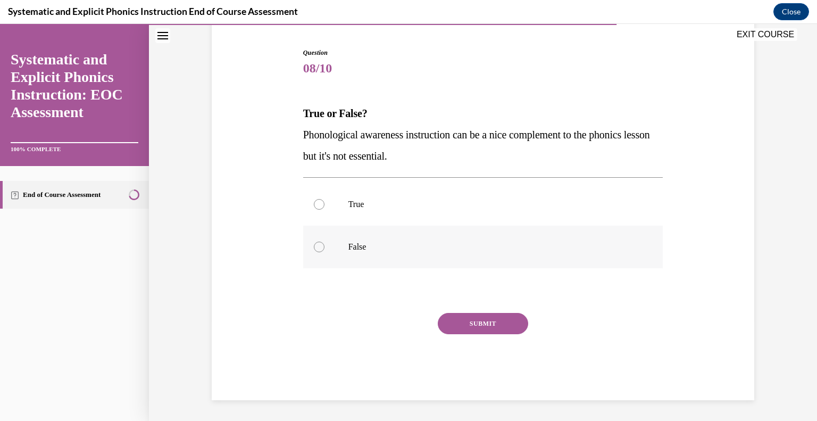
click at [368, 255] on div at bounding box center [483, 247] width 360 height 43
click at [461, 313] on button "SUBMIT" at bounding box center [483, 323] width 90 height 21
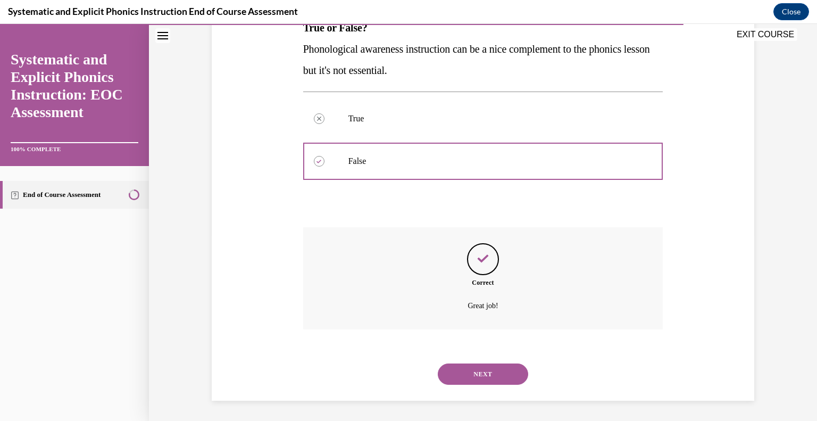
scroll to position [186, 0]
click at [487, 376] on button "NEXT" at bounding box center [483, 373] width 90 height 21
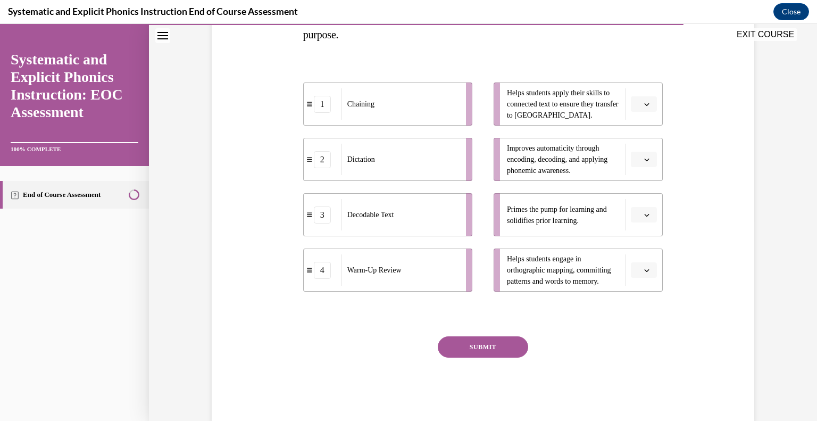
scroll to position [201, 0]
click at [647, 158] on icon "button" at bounding box center [646, 158] width 5 height 5
click at [643, 206] on div "1" at bounding box center [643, 203] width 27 height 21
click at [644, 270] on icon "button" at bounding box center [646, 269] width 5 height 5
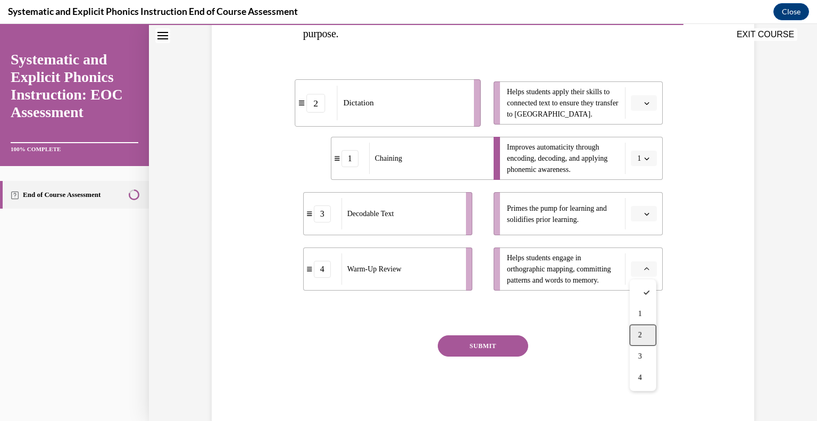
click at [643, 340] on div "2" at bounding box center [643, 335] width 27 height 21
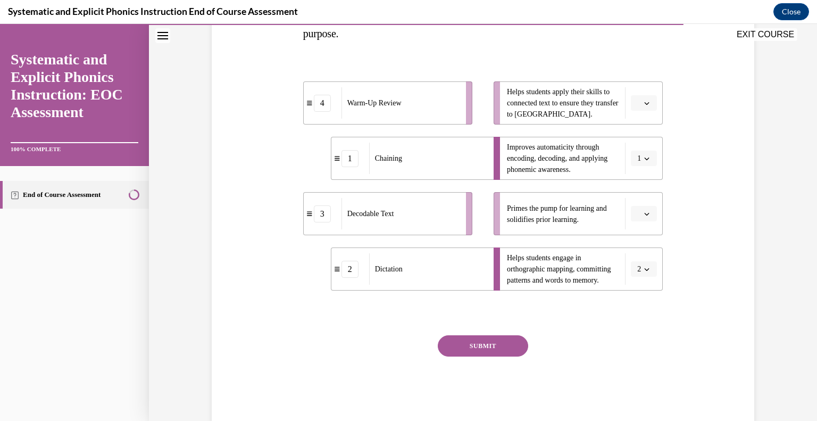
click at [647, 216] on span "button" at bounding box center [646, 213] width 7 height 7
click at [646, 320] on div "4" at bounding box center [643, 322] width 27 height 21
click at [649, 105] on icon "button" at bounding box center [646, 103] width 5 height 5
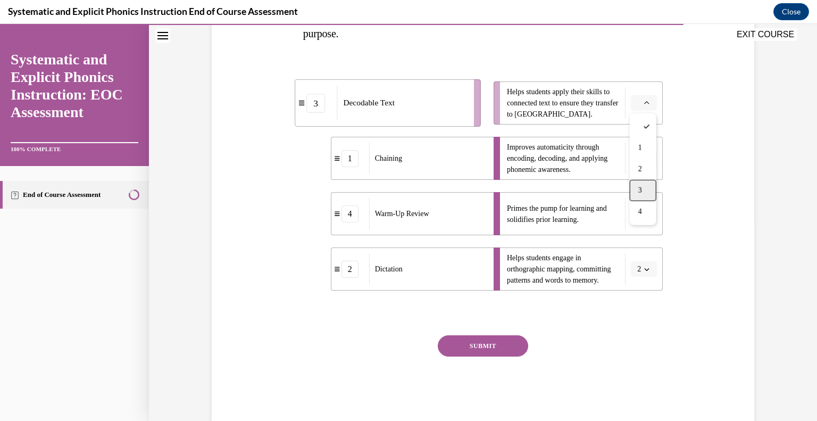
click at [647, 189] on div "3" at bounding box center [643, 190] width 27 height 21
click at [476, 347] on button "SUBMIT" at bounding box center [483, 345] width 90 height 21
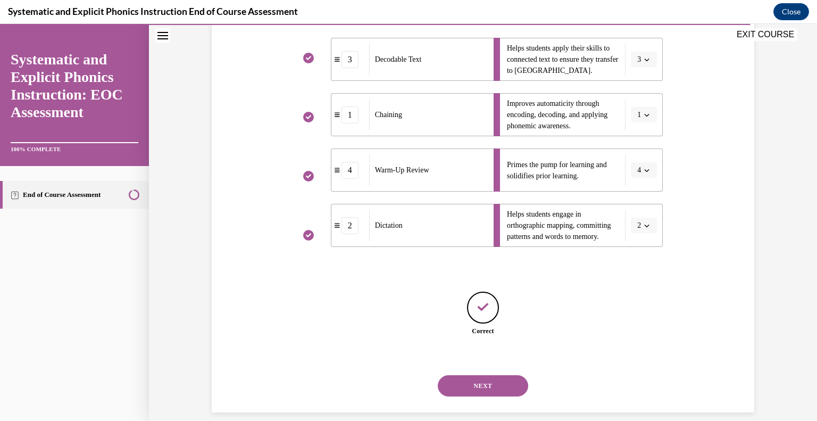
scroll to position [257, 0]
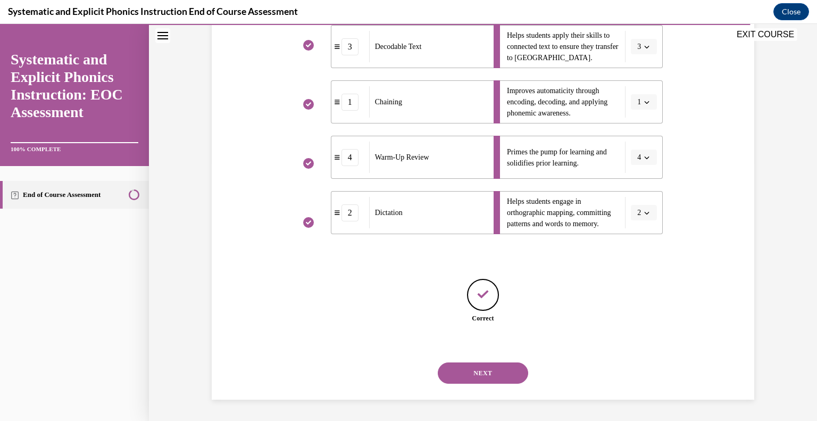
click at [484, 367] on button "NEXT" at bounding box center [483, 372] width 90 height 21
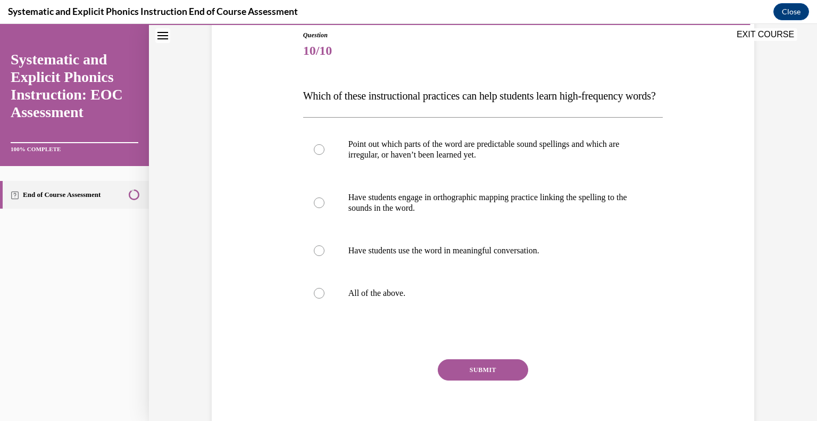
scroll to position [118, 0]
click at [444, 314] on div at bounding box center [483, 292] width 360 height 43
click at [476, 380] on button "SUBMIT" at bounding box center [483, 369] width 90 height 21
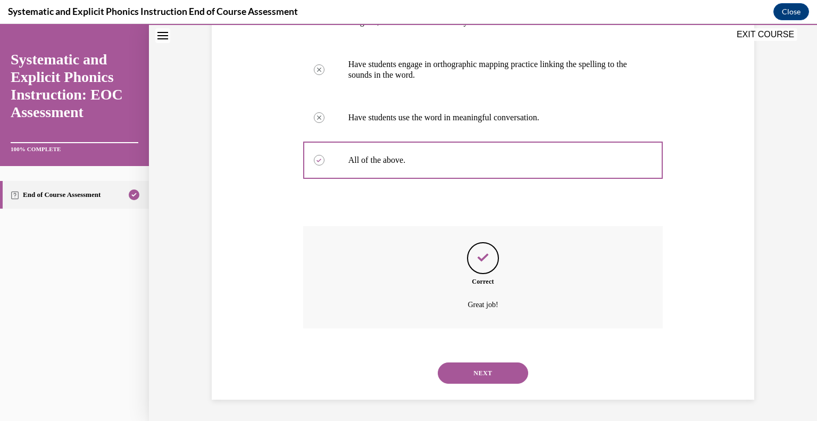
scroll to position [271, 0]
click at [476, 368] on button "NEXT" at bounding box center [483, 372] width 90 height 21
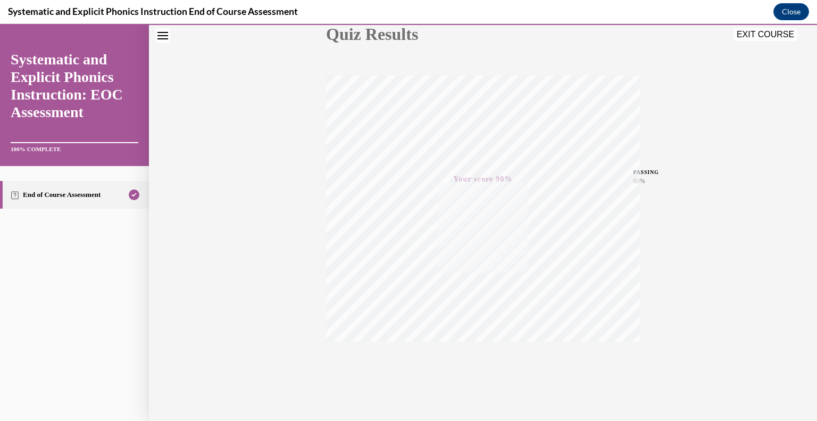
scroll to position [148, 0]
click at [762, 37] on button "EXIT COURSE" at bounding box center [766, 34] width 64 height 13
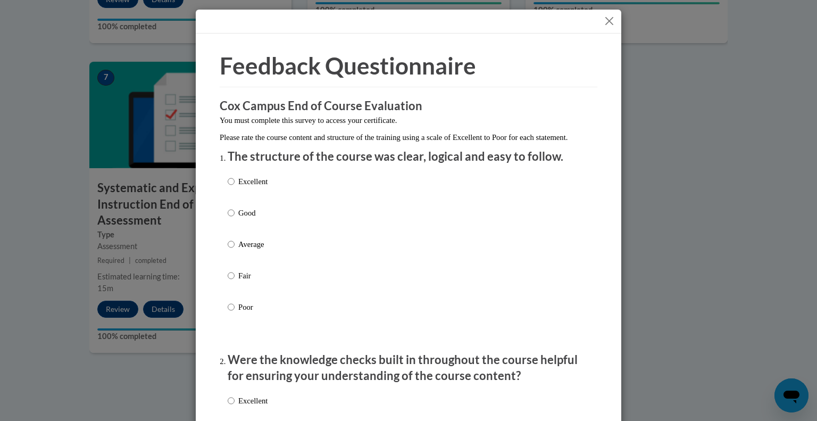
click at [275, 184] on div "Excellent Good Average Fair Poor" at bounding box center [409, 256] width 362 height 173
click at [267, 187] on p "Excellent" at bounding box center [252, 182] width 29 height 12
click at [235, 187] on input "Excellent" at bounding box center [231, 182] width 7 height 12
radio input "true"
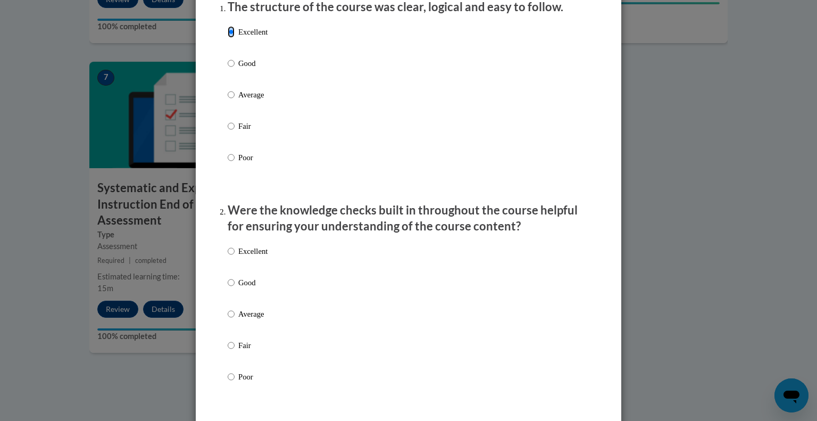
scroll to position [156, 0]
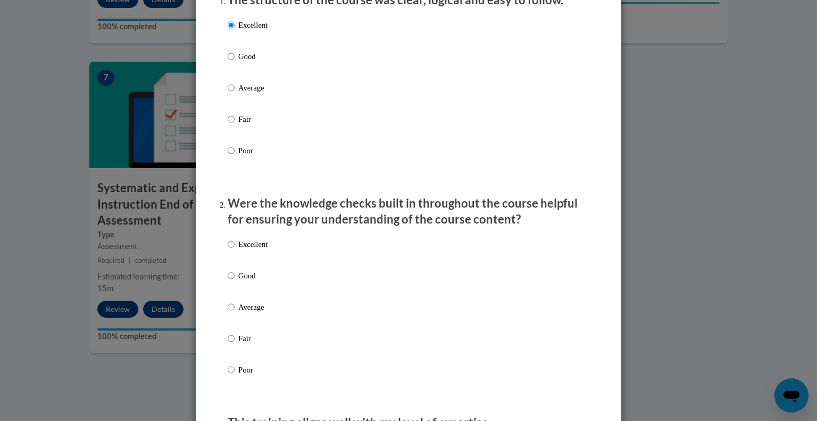
click at [253, 250] on p "Excellent" at bounding box center [252, 244] width 29 height 12
click at [235, 250] on input "Excellent" at bounding box center [231, 244] width 7 height 12
radio input "true"
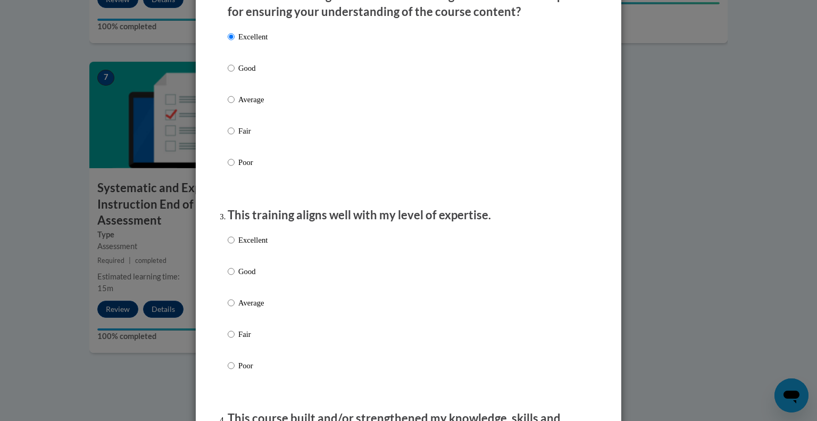
click at [252, 246] on p "Excellent" at bounding box center [252, 240] width 29 height 12
click at [235, 246] on input "Excellent" at bounding box center [231, 240] width 7 height 12
radio input "true"
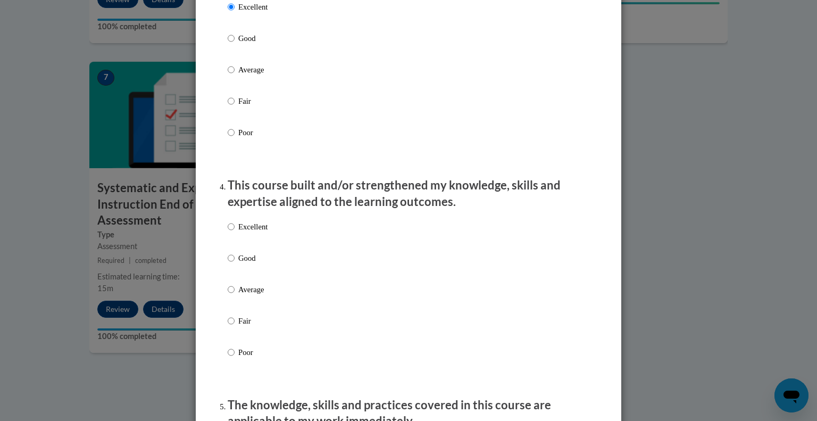
click at [246, 232] on p "Excellent" at bounding box center [252, 227] width 29 height 12
click at [235, 232] on input "Excellent" at bounding box center [231, 227] width 7 height 12
radio input "true"
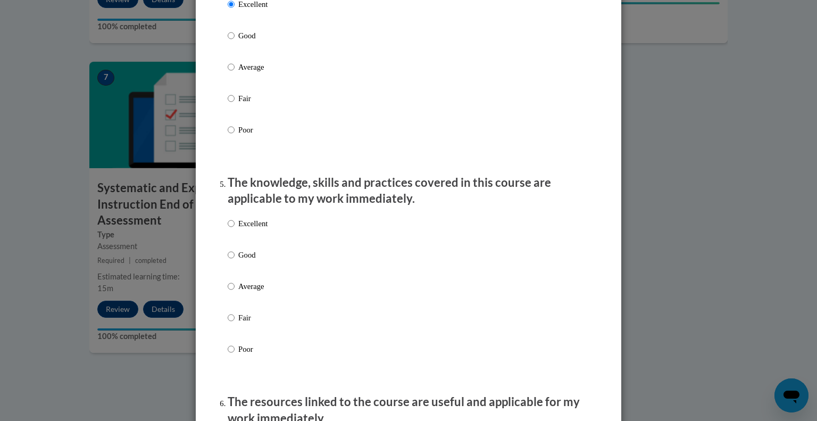
click at [246, 229] on p "Excellent" at bounding box center [252, 224] width 29 height 12
click at [235, 229] on input "Excellent" at bounding box center [231, 224] width 7 height 12
radio input "true"
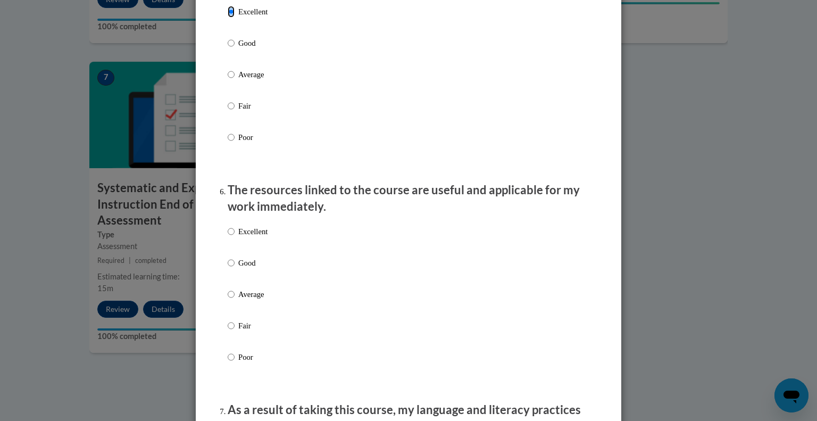
scroll to position [1084, 0]
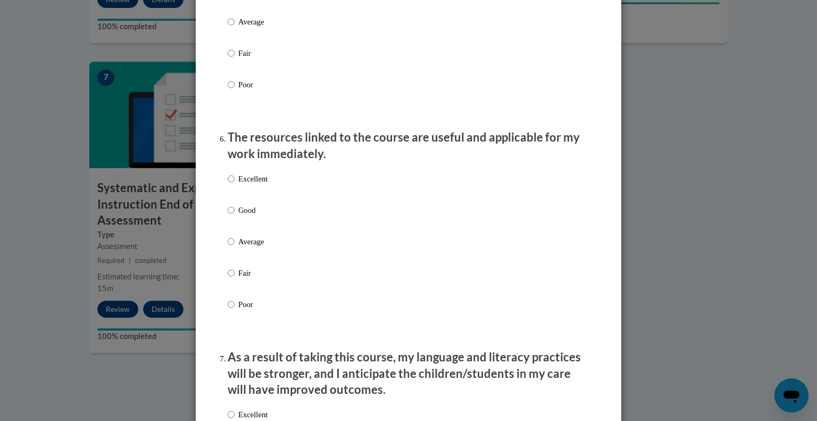
click at [238, 185] on p "Excellent" at bounding box center [252, 179] width 29 height 12
click at [235, 185] on input "Excellent" at bounding box center [231, 179] width 7 height 12
radio input "true"
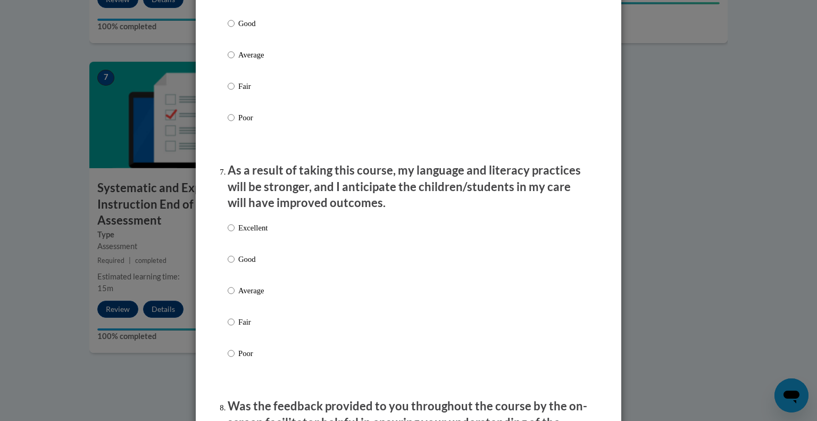
click at [250, 234] on p "Excellent" at bounding box center [252, 228] width 29 height 12
click at [235, 234] on input "Excellent" at bounding box center [231, 228] width 7 height 12
radio input "true"
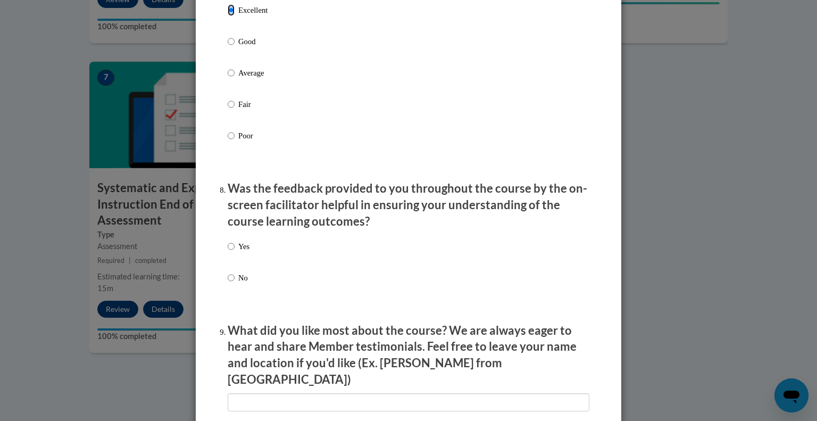
scroll to position [1489, 0]
click at [244, 252] on p "Yes" at bounding box center [243, 246] width 11 height 12
click at [235, 252] on input "Yes" at bounding box center [231, 246] width 7 height 12
radio input "true"
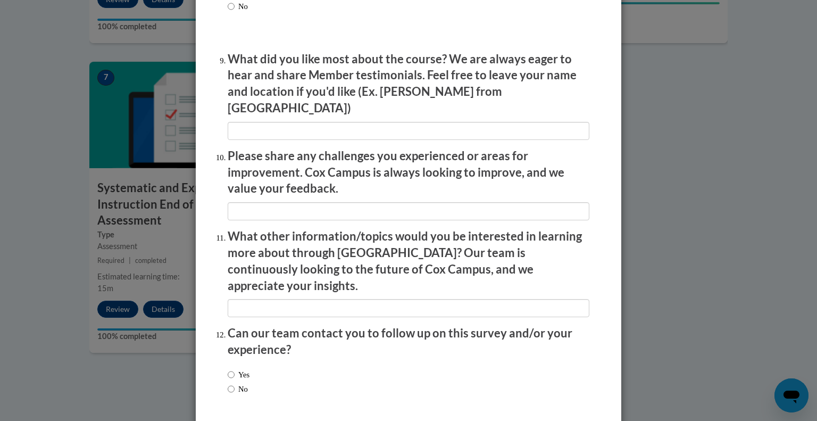
scroll to position [1794, 0]
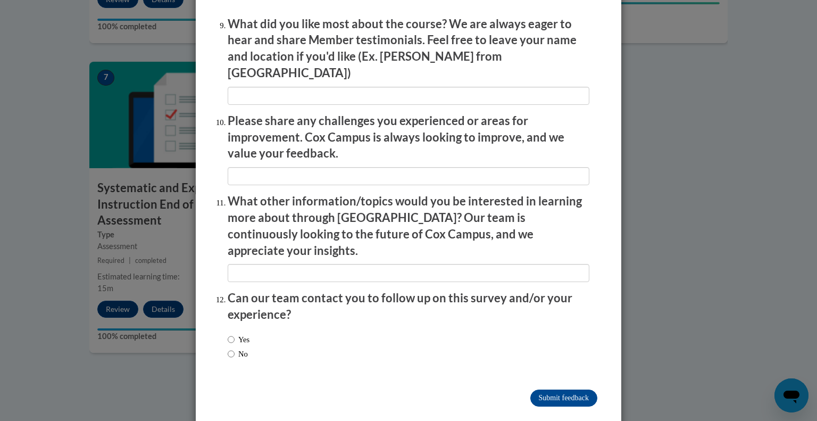
click at [240, 348] on label "No" at bounding box center [238, 354] width 20 height 12
click at [235, 348] on input "No" at bounding box center [231, 354] width 7 height 12
radio input "true"
click at [539, 389] on input "Submit feedback" at bounding box center [563, 397] width 67 height 17
